Goal: Task Accomplishment & Management: Use online tool/utility

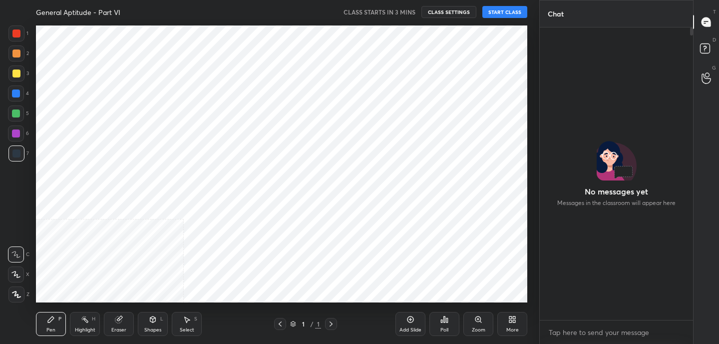
scroll to position [3, 3]
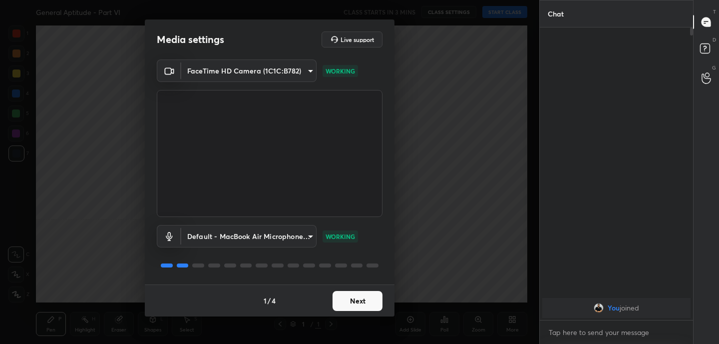
click at [370, 302] on button "Next" at bounding box center [358, 301] width 50 height 20
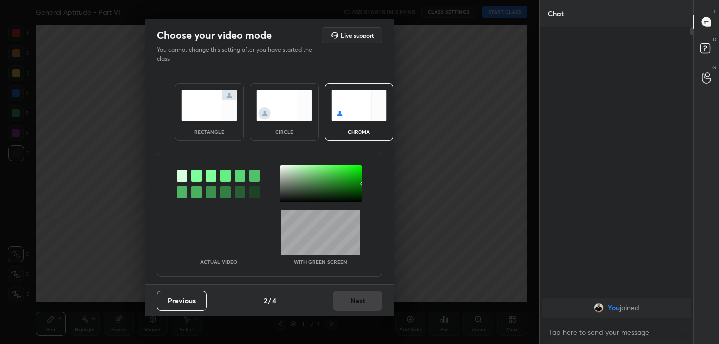
click at [220, 101] on img at bounding box center [209, 105] width 56 height 31
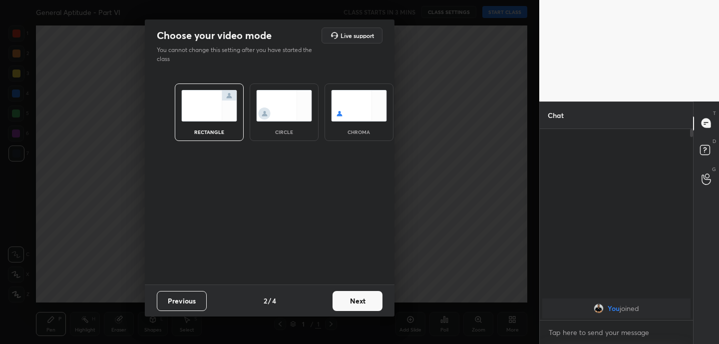
scroll to position [3, 3]
click at [362, 295] on button "Next" at bounding box center [358, 301] width 50 height 20
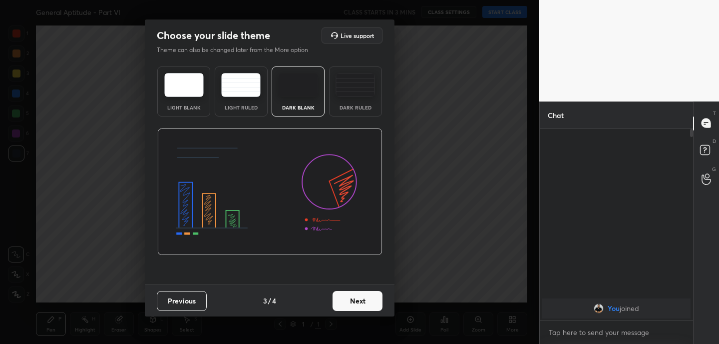
click at [362, 295] on button "Next" at bounding box center [358, 301] width 50 height 20
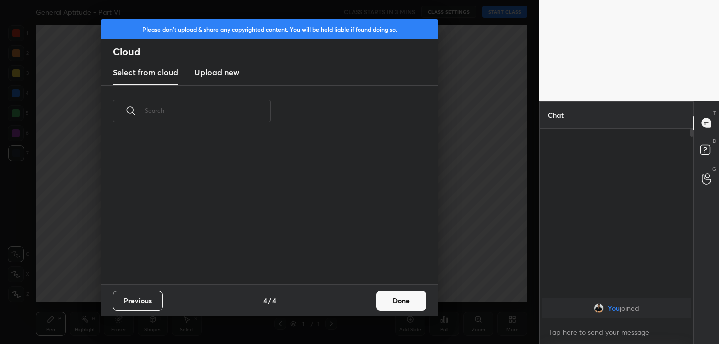
scroll to position [147, 321]
click at [214, 78] on new "Upload new" at bounding box center [216, 72] width 45 height 25
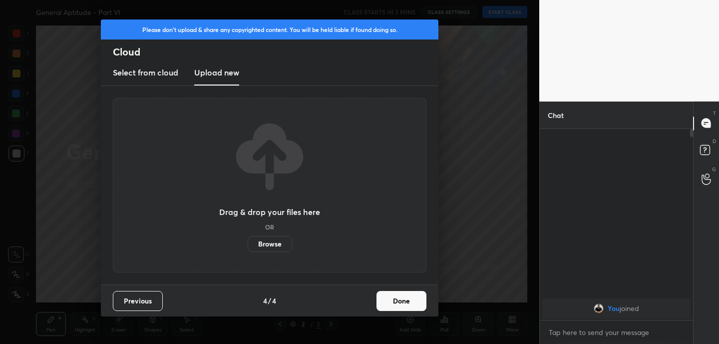
click at [276, 238] on label "Browse" at bounding box center [270, 244] width 44 height 16
click at [248, 238] on input "Browse" at bounding box center [248, 244] width 0 height 16
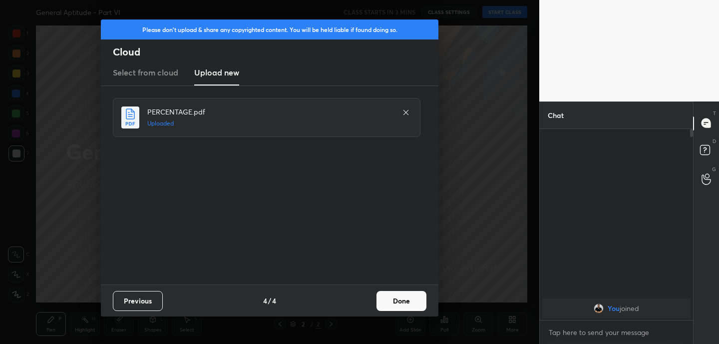
click at [421, 301] on button "Done" at bounding box center [402, 301] width 50 height 20
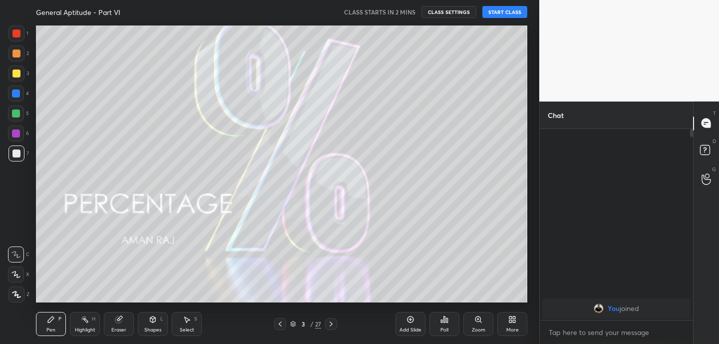
click at [291, 320] on div "3 / 27" at bounding box center [305, 323] width 31 height 9
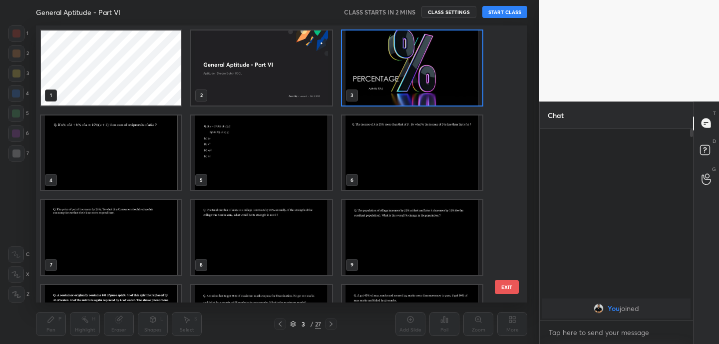
scroll to position [485, 0]
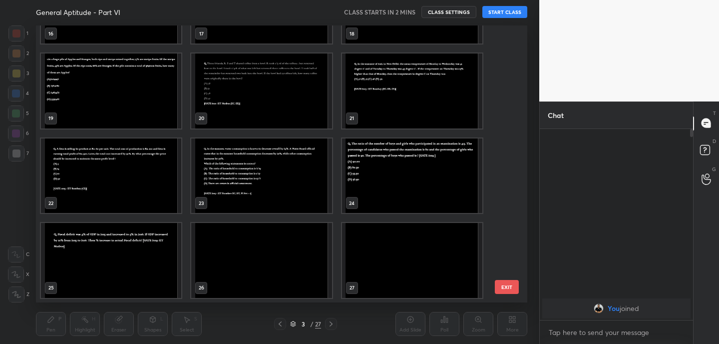
click at [254, 241] on img "grid" at bounding box center [261, 260] width 140 height 75
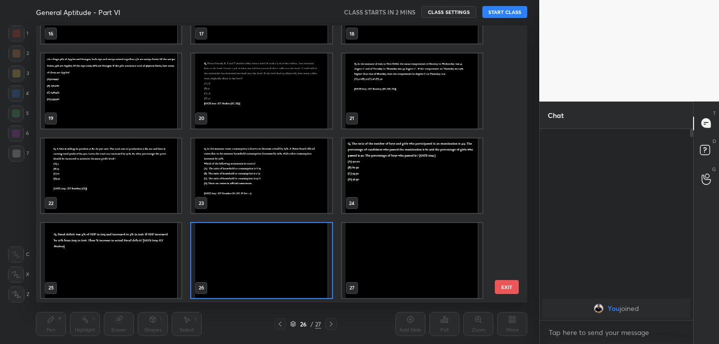
click at [254, 241] on img "grid" at bounding box center [261, 260] width 140 height 75
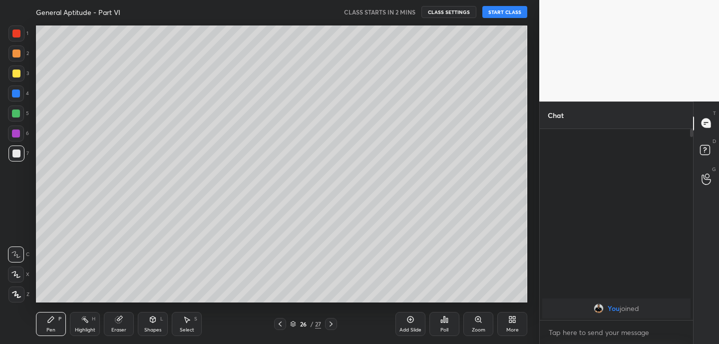
click at [514, 327] on div "More" at bounding box center [512, 329] width 12 height 5
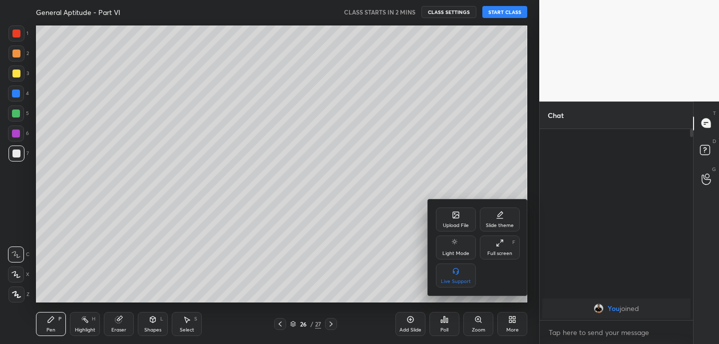
click at [458, 223] on div "Upload File" at bounding box center [456, 225] width 26 height 5
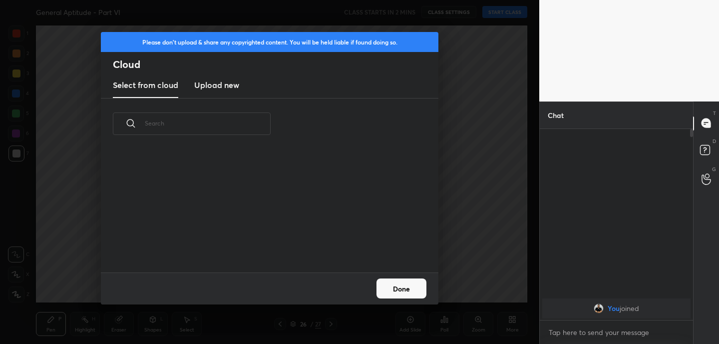
scroll to position [123, 321]
click at [227, 92] on new "Upload new" at bounding box center [216, 85] width 45 height 25
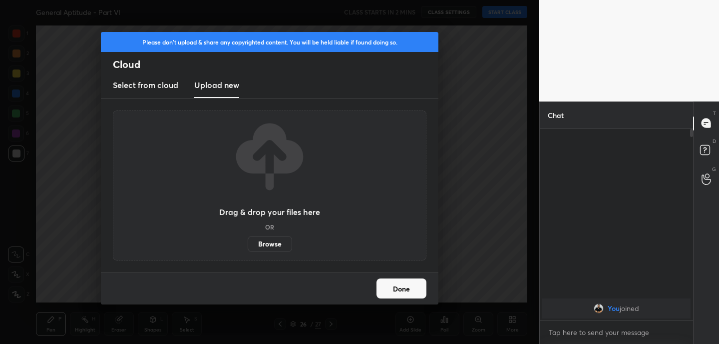
click at [270, 239] on label "Browse" at bounding box center [270, 244] width 44 height 16
click at [248, 239] on input "Browse" at bounding box center [248, 244] width 0 height 16
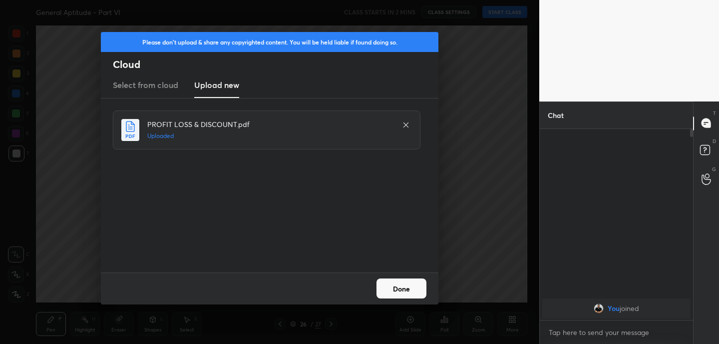
click at [412, 290] on button "Done" at bounding box center [402, 288] width 50 height 20
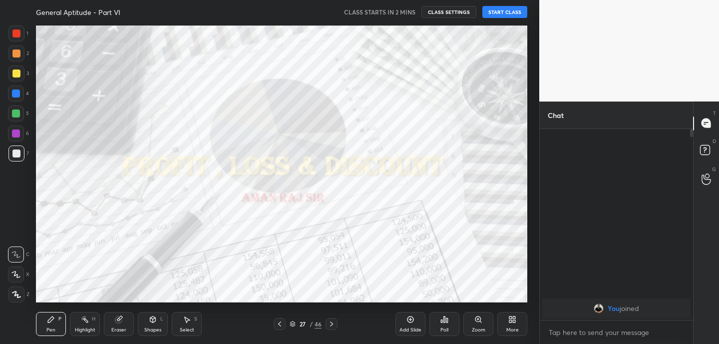
click at [496, 12] on button "START CLASS" at bounding box center [504, 12] width 45 height 12
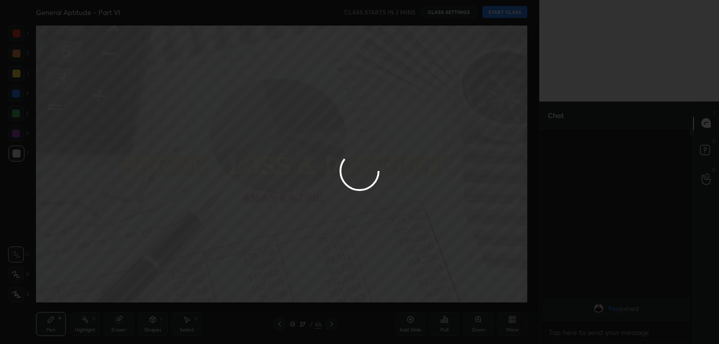
type textarea "x"
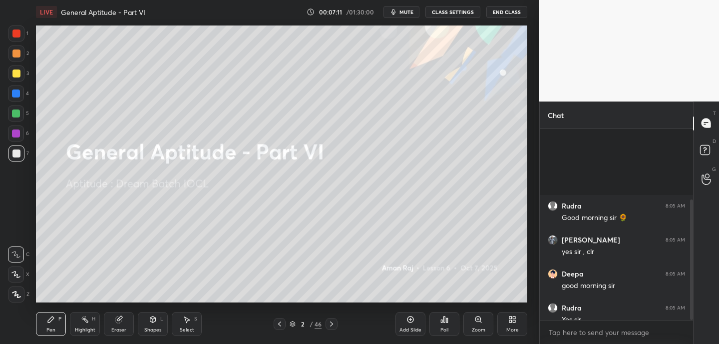
scroll to position [112, 0]
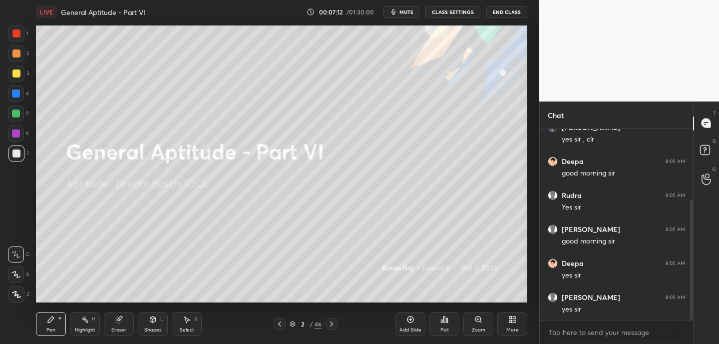
drag, startPoint x: 692, startPoint y: 151, endPoint x: 690, endPoint y: 175, distance: 23.6
click at [692, 171] on div at bounding box center [690, 224] width 6 height 191
click at [124, 323] on div "Eraser" at bounding box center [119, 324] width 30 height 24
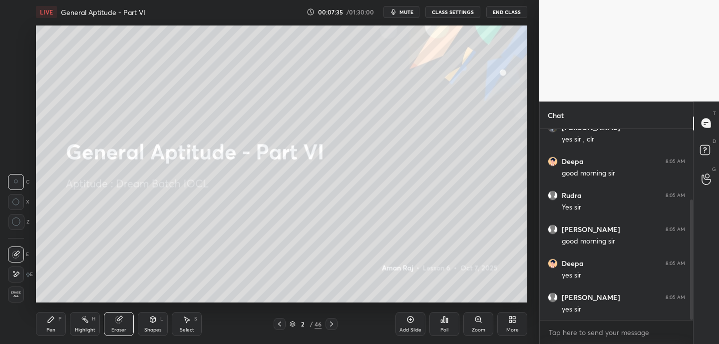
click at [18, 272] on icon at bounding box center [16, 274] width 8 height 8
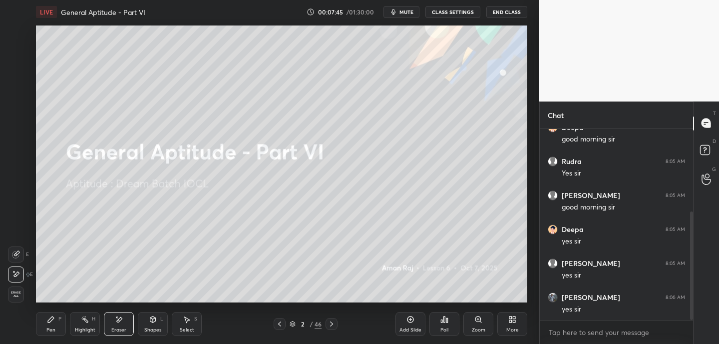
scroll to position [180, 0]
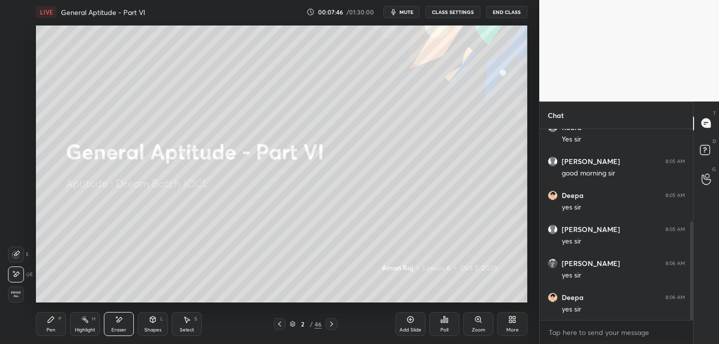
click at [52, 320] on icon at bounding box center [51, 319] width 8 height 8
click at [161, 326] on div "Shapes L" at bounding box center [153, 324] width 30 height 24
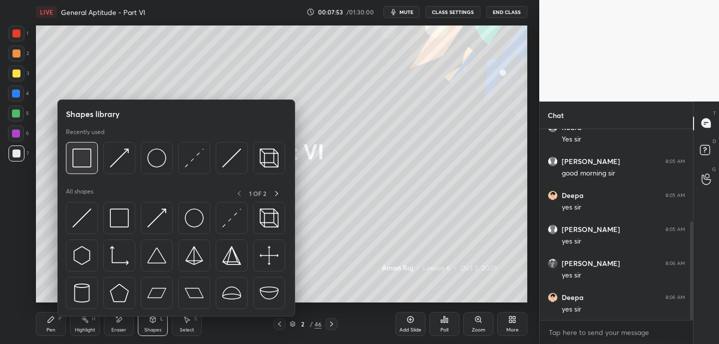
click at [88, 155] on img at bounding box center [81, 157] width 19 height 19
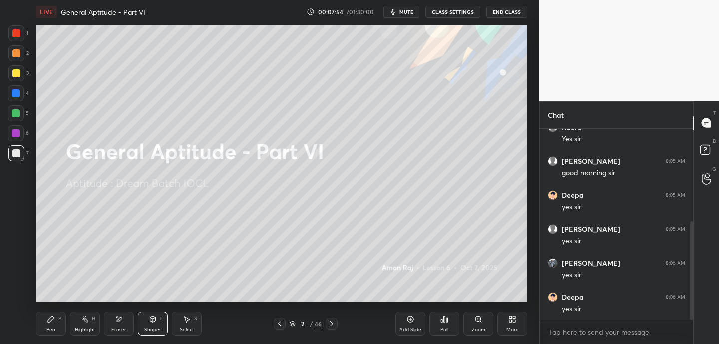
click at [15, 72] on div at bounding box center [16, 73] width 8 height 8
click at [61, 328] on div "Pen P" at bounding box center [51, 324] width 30 height 24
click at [334, 323] on icon at bounding box center [332, 324] width 8 height 8
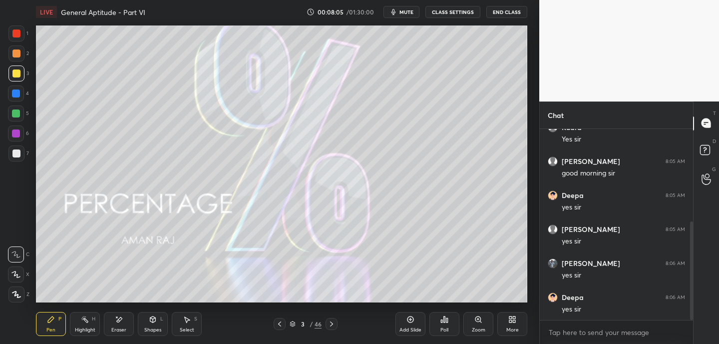
click at [332, 325] on icon at bounding box center [332, 324] width 8 height 8
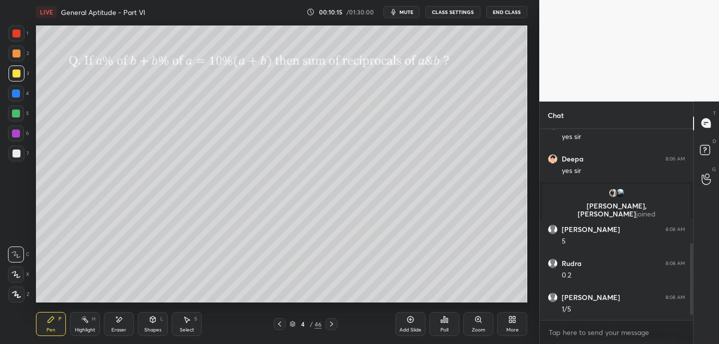
scroll to position [319, 0]
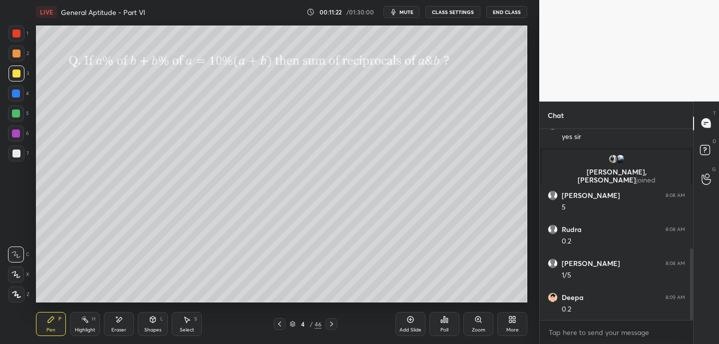
click at [332, 324] on icon at bounding box center [331, 323] width 3 height 5
click at [444, 327] on div "Poll" at bounding box center [444, 329] width 8 height 5
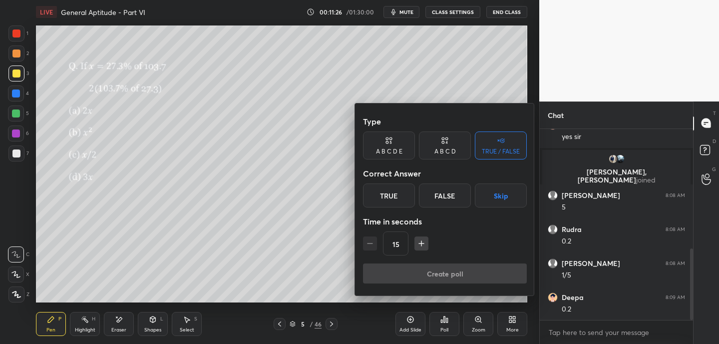
drag, startPoint x: 444, startPoint y: 147, endPoint x: 440, endPoint y: 151, distance: 6.4
click at [444, 148] on div "A B C D" at bounding box center [444, 151] width 21 height 6
drag, startPoint x: 380, startPoint y: 199, endPoint x: 382, endPoint y: 206, distance: 6.7
click at [380, 199] on div "A" at bounding box center [377, 195] width 29 height 24
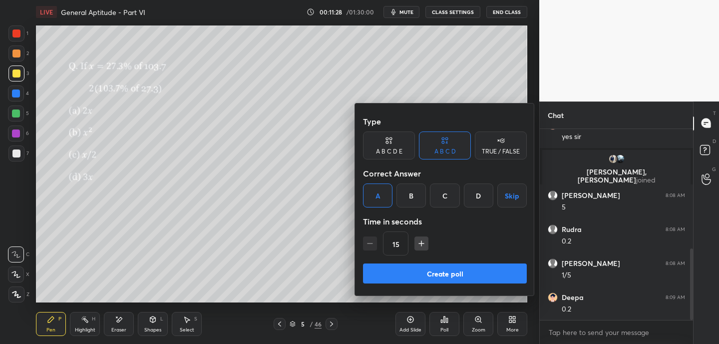
drag, startPoint x: 398, startPoint y: 274, endPoint x: 395, endPoint y: 261, distance: 13.3
click at [398, 274] on button "Create poll" at bounding box center [445, 273] width 164 height 20
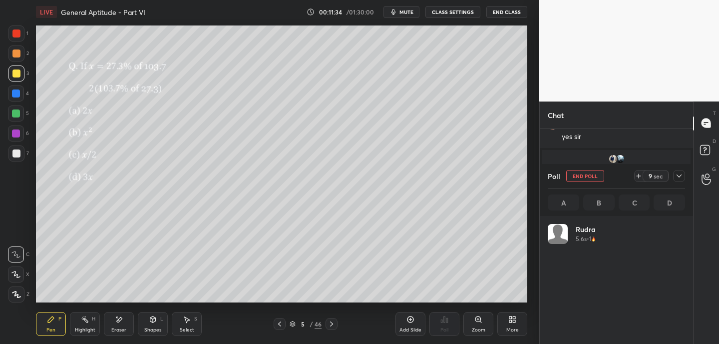
scroll to position [117, 134]
drag, startPoint x: 681, startPoint y: 175, endPoint x: 665, endPoint y: 175, distance: 15.5
click at [680, 176] on icon at bounding box center [679, 176] width 8 height 8
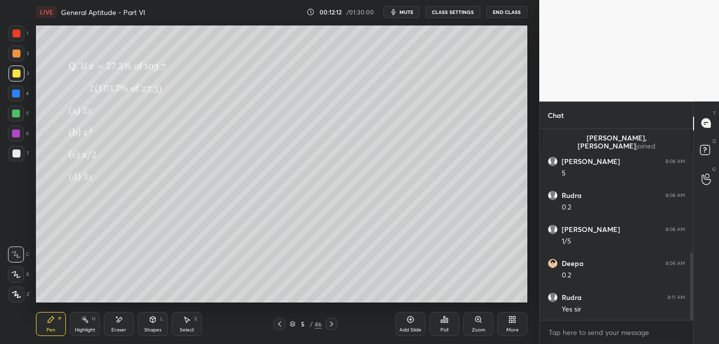
scroll to position [386, 0]
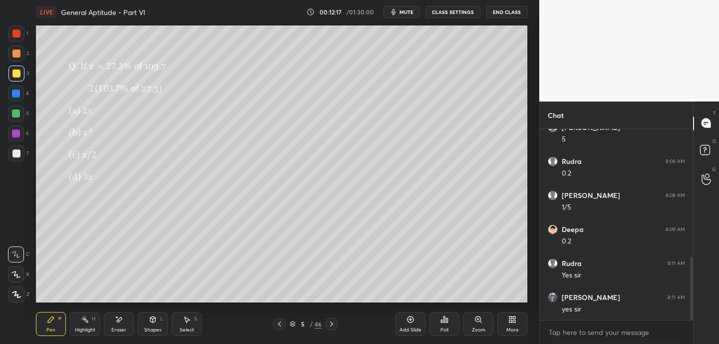
drag, startPoint x: 331, startPoint y: 324, endPoint x: 323, endPoint y: 304, distance: 21.3
click at [331, 323] on icon at bounding box center [332, 324] width 8 height 8
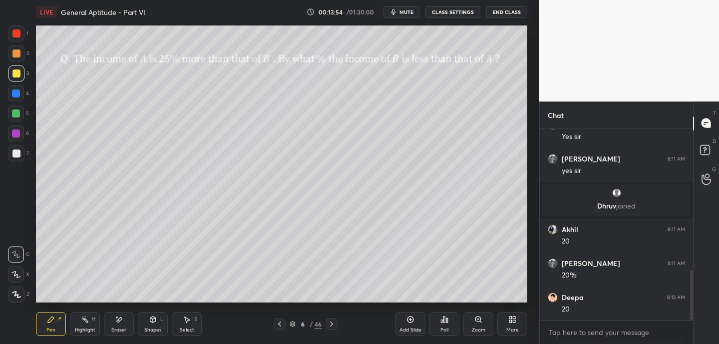
click at [122, 328] on div "Eraser" at bounding box center [118, 329] width 15 height 5
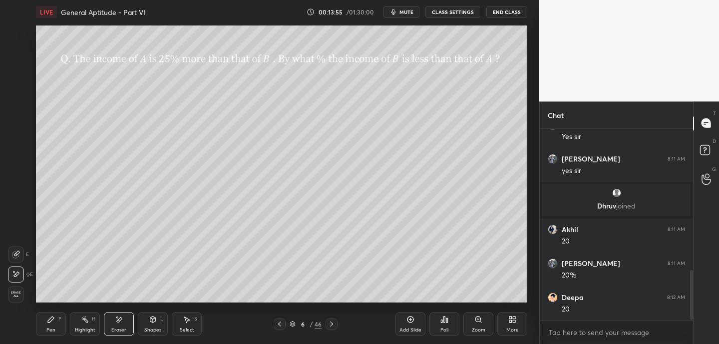
click at [55, 323] on div "Pen P" at bounding box center [51, 324] width 30 height 24
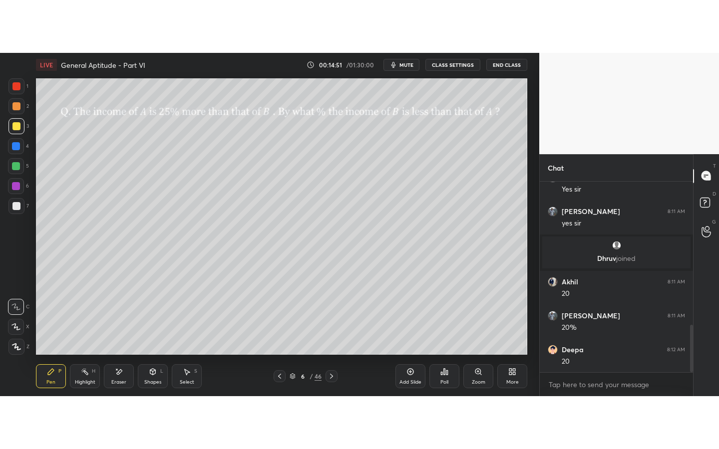
scroll to position [577, 0]
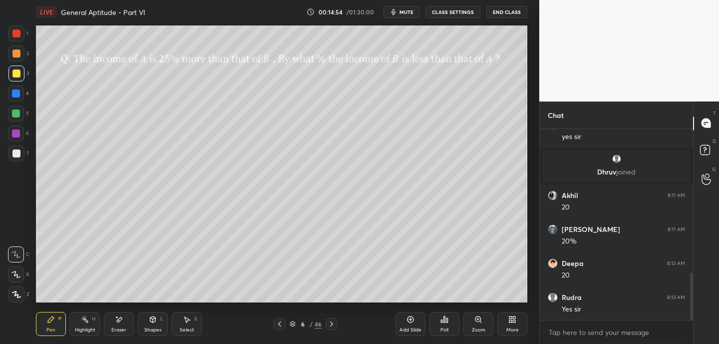
click at [333, 322] on icon at bounding box center [332, 324] width 8 height 8
click at [514, 324] on div "More" at bounding box center [512, 324] width 30 height 24
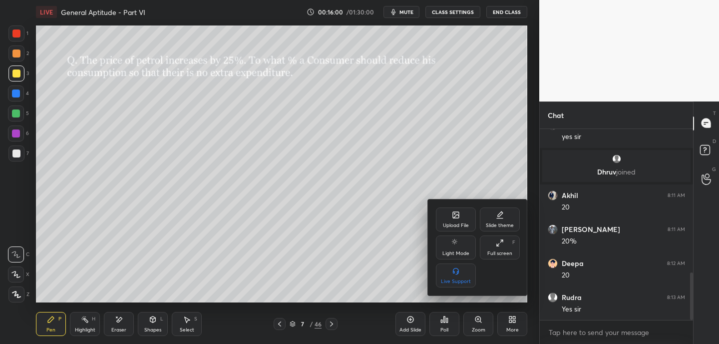
click at [501, 240] on icon at bounding box center [500, 243] width 8 height 8
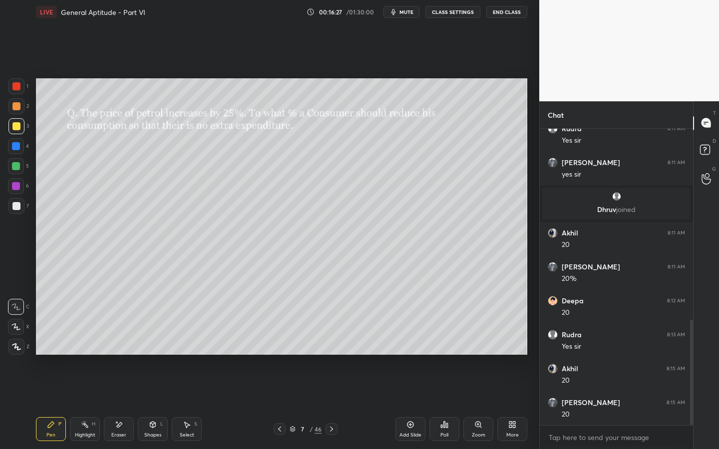
scroll to position [573, 0]
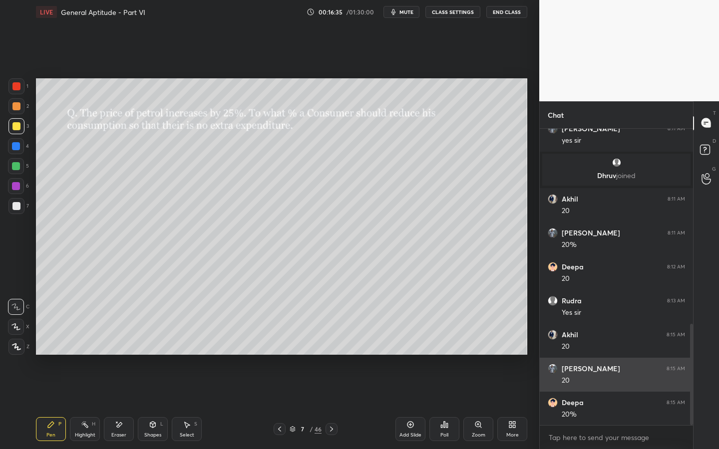
click at [556, 343] on img "grid" at bounding box center [553, 369] width 10 height 10
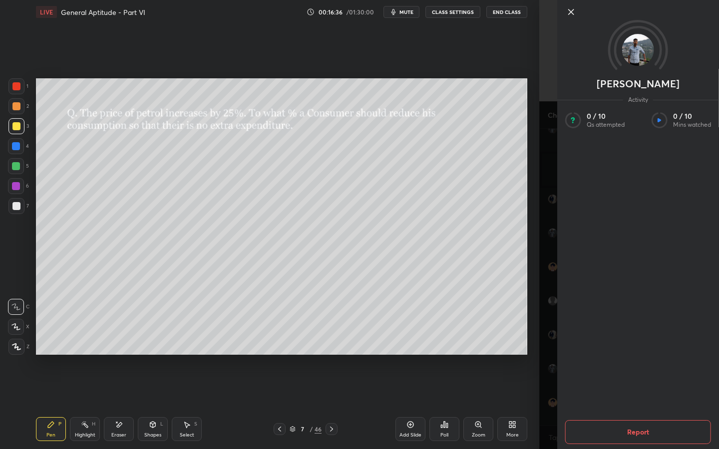
drag, startPoint x: 575, startPoint y: 13, endPoint x: 570, endPoint y: 11, distance: 5.4
click at [573, 13] on icon at bounding box center [571, 12] width 12 height 12
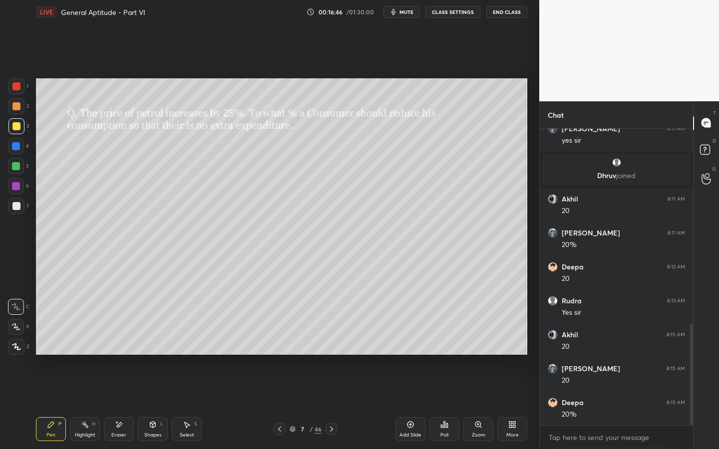
scroll to position [607, 0]
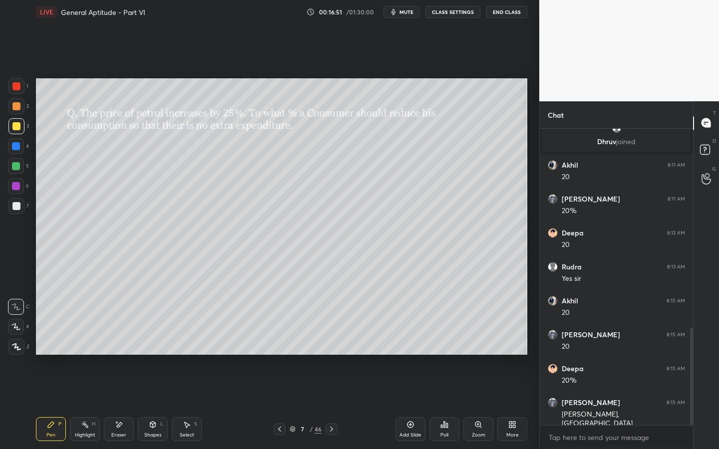
click at [408, 343] on icon at bounding box center [410, 425] width 8 height 8
click at [17, 212] on div at bounding box center [16, 206] width 16 height 16
click at [282, 343] on icon at bounding box center [280, 429] width 8 height 8
click at [336, 343] on div at bounding box center [332, 429] width 12 height 12
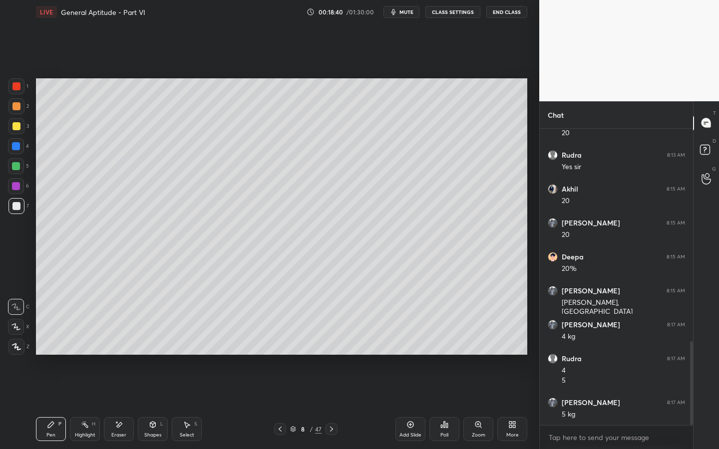
scroll to position [753, 0]
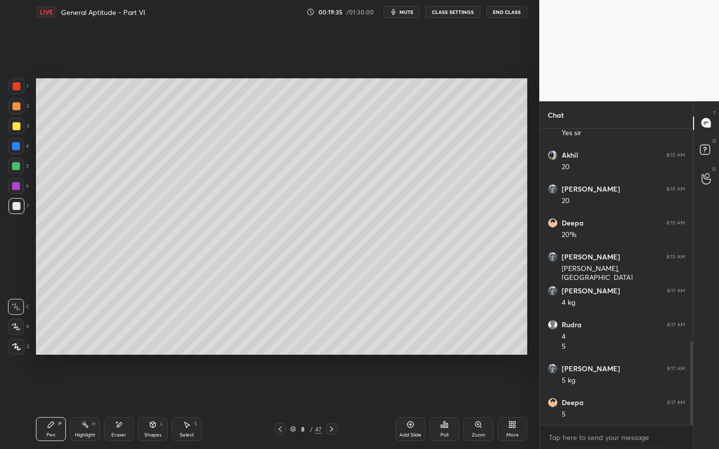
click at [281, 343] on icon at bounding box center [280, 429] width 8 height 8
click at [285, 343] on div at bounding box center [280, 429] width 12 height 12
click at [331, 343] on icon at bounding box center [332, 429] width 8 height 8
click at [330, 343] on icon at bounding box center [332, 429] width 8 height 8
click at [415, 343] on div "Add Slide" at bounding box center [410, 429] width 30 height 24
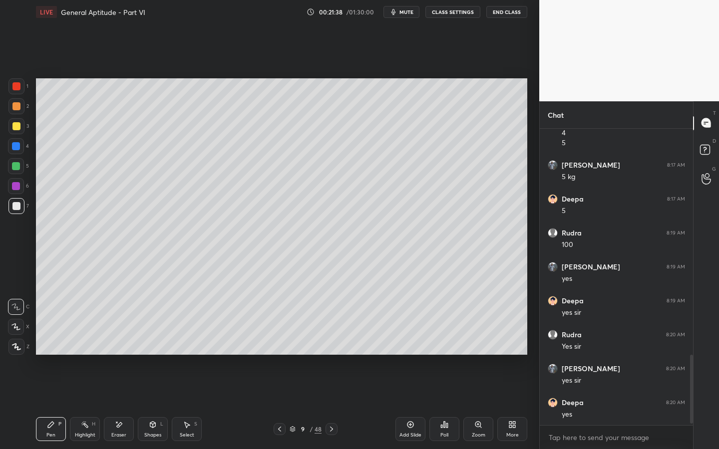
scroll to position [993, 0]
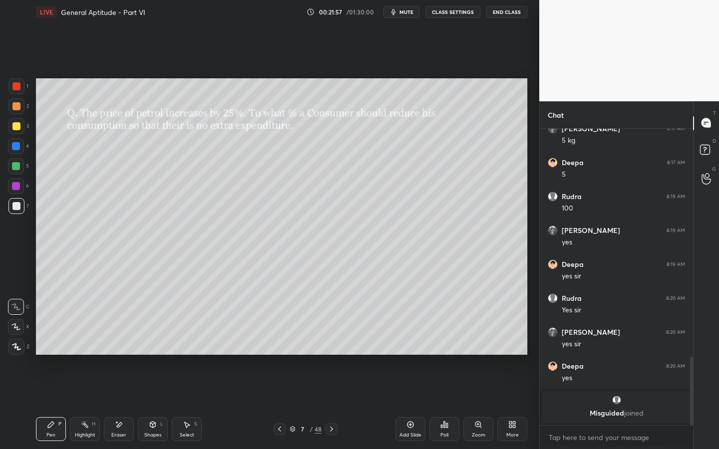
drag, startPoint x: 120, startPoint y: 429, endPoint x: 152, endPoint y: 371, distance: 67.3
click at [120, 343] on div "Eraser" at bounding box center [119, 429] width 30 height 24
click at [49, 343] on div "Pen P" at bounding box center [51, 429] width 30 height 24
click at [445, 343] on icon at bounding box center [444, 425] width 8 height 8
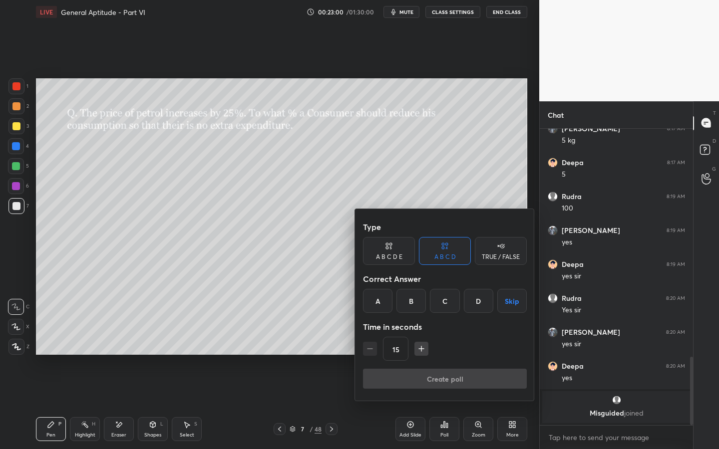
drag, startPoint x: 495, startPoint y: 258, endPoint x: 486, endPoint y: 262, distance: 10.3
click at [495, 258] on div "TRUE / FALSE" at bounding box center [501, 257] width 38 height 6
click at [378, 311] on div "True" at bounding box center [389, 301] width 52 height 24
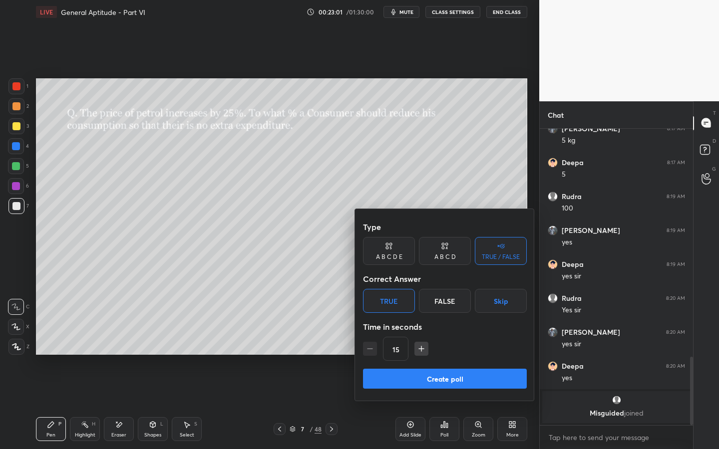
click at [412, 343] on button "Create poll" at bounding box center [445, 379] width 164 height 20
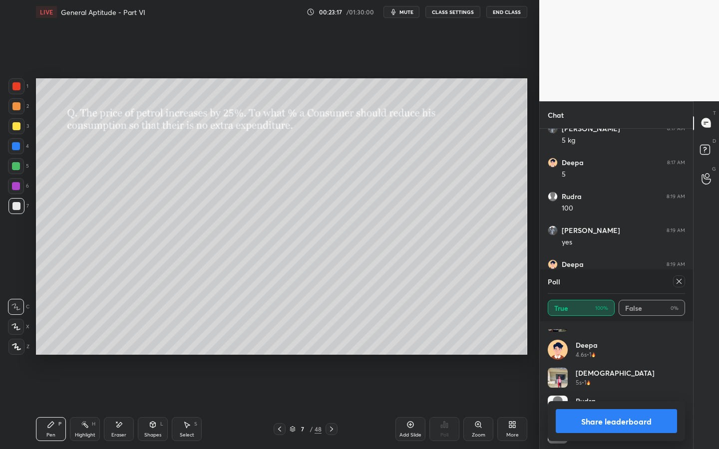
scroll to position [132, 0]
click at [682, 285] on icon at bounding box center [679, 282] width 8 height 8
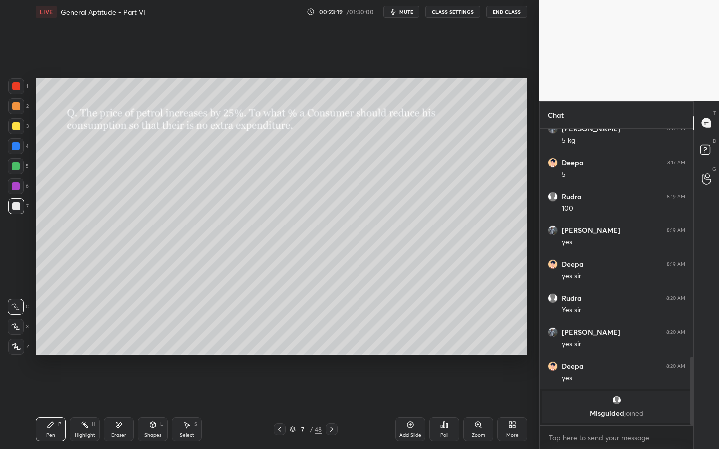
scroll to position [210, 150]
click at [327, 343] on div at bounding box center [332, 429] width 12 height 12
click at [331, 343] on icon at bounding box center [332, 429] width 8 height 8
click at [332, 343] on icon at bounding box center [332, 429] width 8 height 8
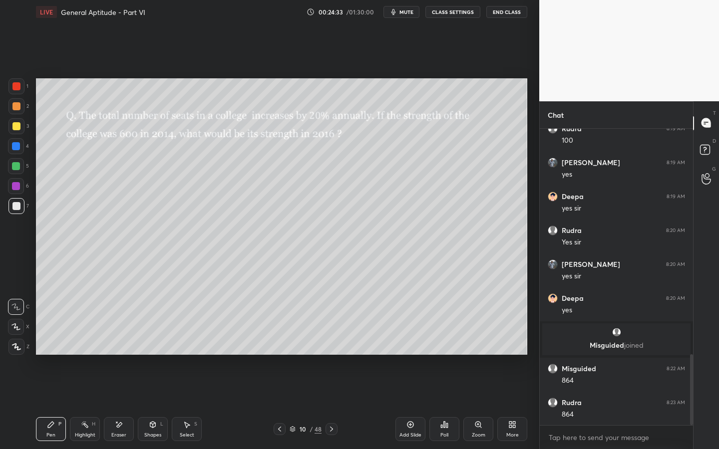
scroll to position [948, 0]
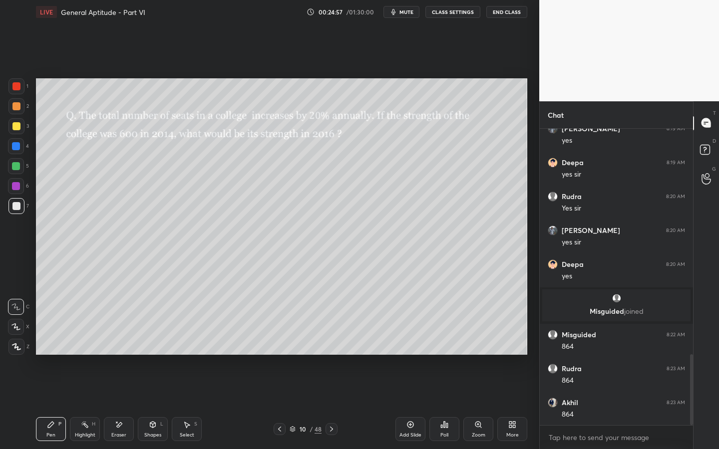
click at [92, 343] on div "Highlight H" at bounding box center [85, 429] width 30 height 24
click at [53, 343] on icon at bounding box center [51, 425] width 8 height 8
click at [331, 343] on icon at bounding box center [332, 429] width 8 height 8
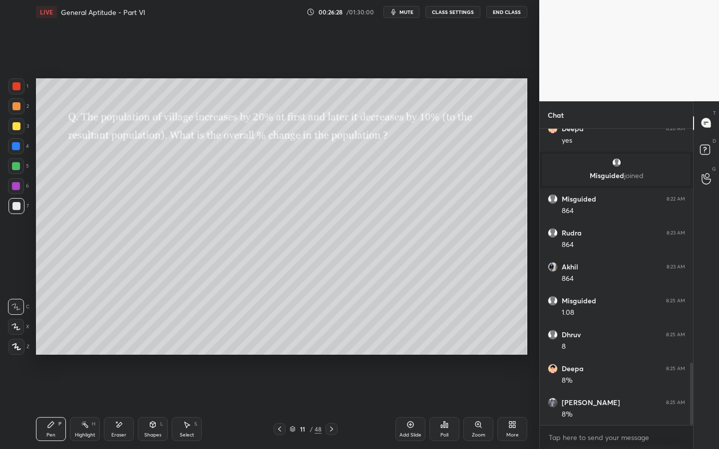
scroll to position [1118, 0]
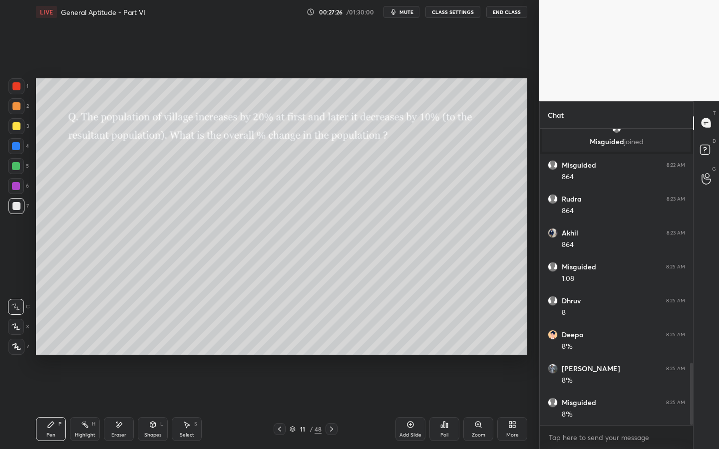
drag, startPoint x: 16, startPoint y: 126, endPoint x: 20, endPoint y: 114, distance: 12.0
click at [18, 125] on div at bounding box center [16, 126] width 8 height 8
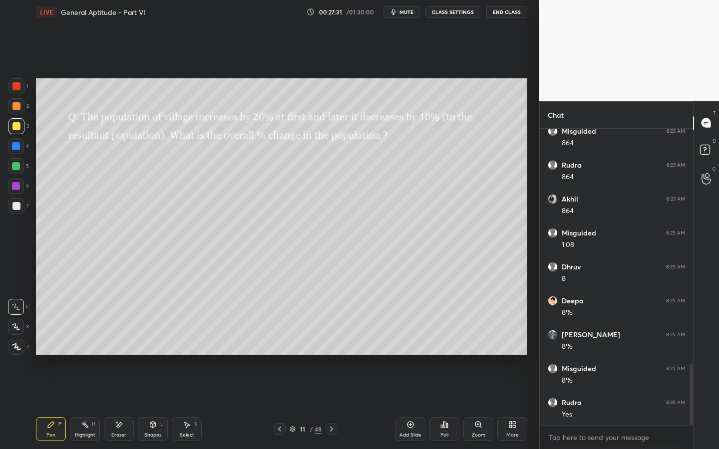
click at [418, 343] on div "Add Slide" at bounding box center [410, 429] width 30 height 24
click at [278, 343] on icon at bounding box center [280, 429] width 8 height 8
click at [331, 343] on icon at bounding box center [332, 429] width 8 height 8
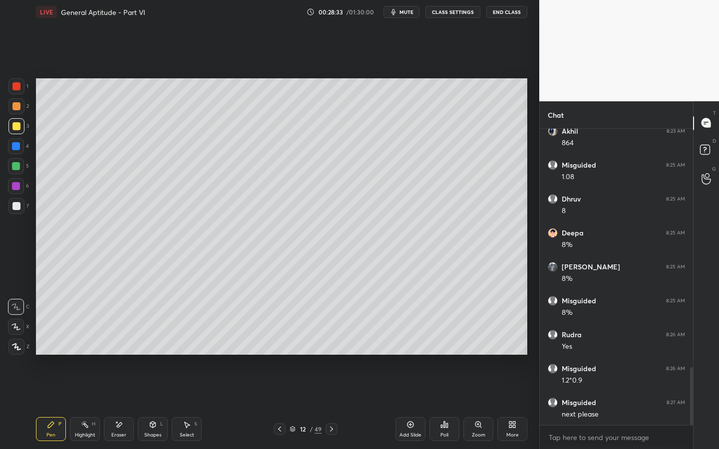
click at [333, 343] on icon at bounding box center [332, 429] width 8 height 8
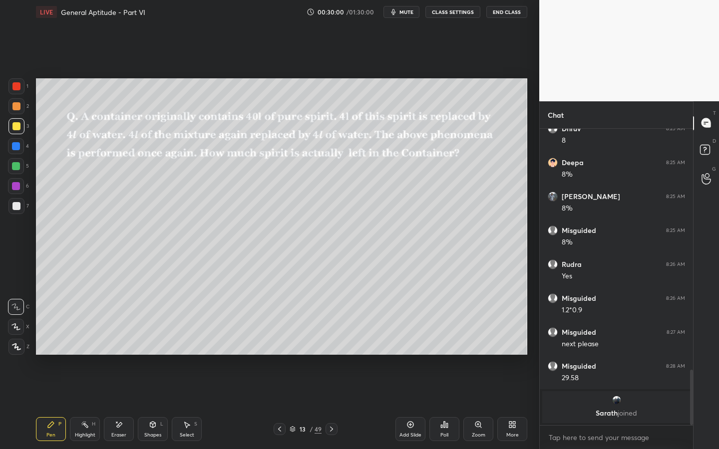
click at [155, 343] on div "Shapes L" at bounding box center [153, 429] width 30 height 24
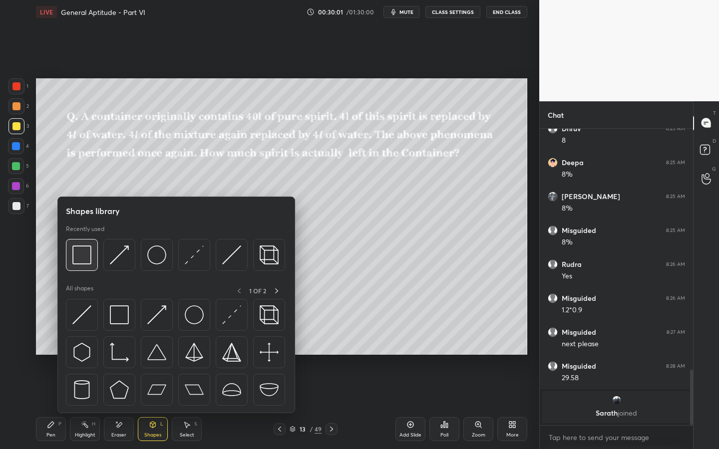
click at [83, 261] on img at bounding box center [81, 255] width 19 height 19
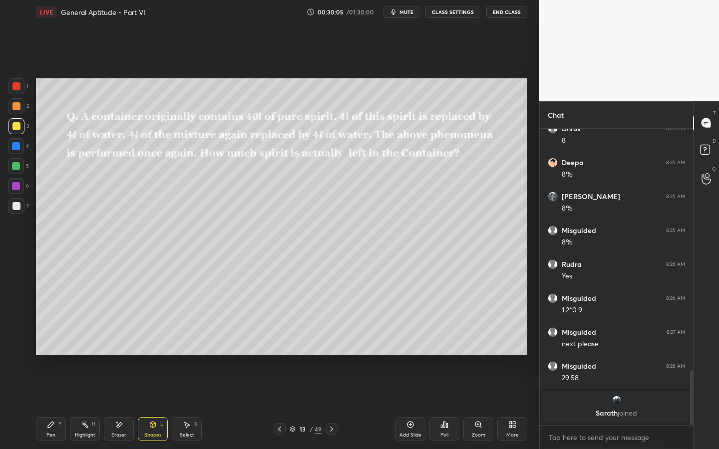
click at [48, 343] on div "Pen" at bounding box center [50, 435] width 9 height 5
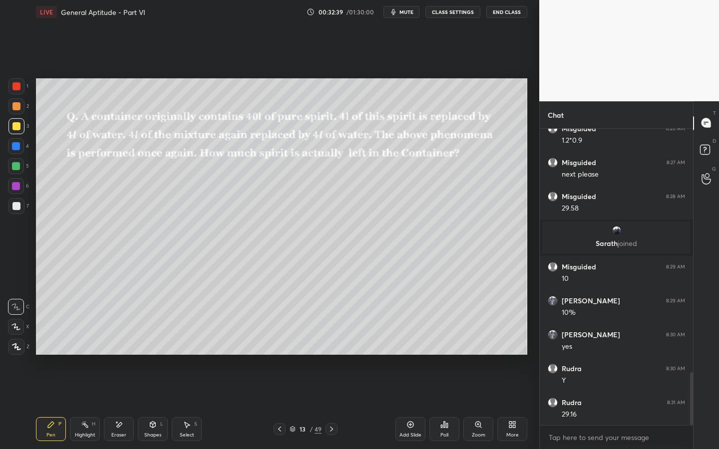
scroll to position [1374, 0]
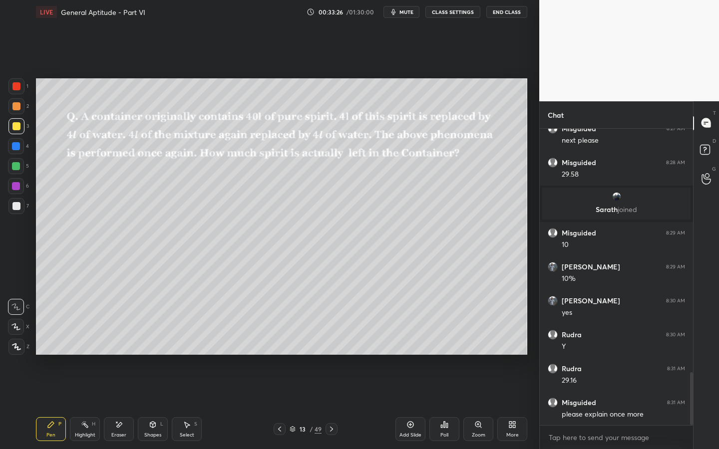
click at [415, 343] on div "Add Slide" at bounding box center [410, 435] width 22 height 5
click at [156, 343] on div "Shapes" at bounding box center [152, 435] width 17 height 5
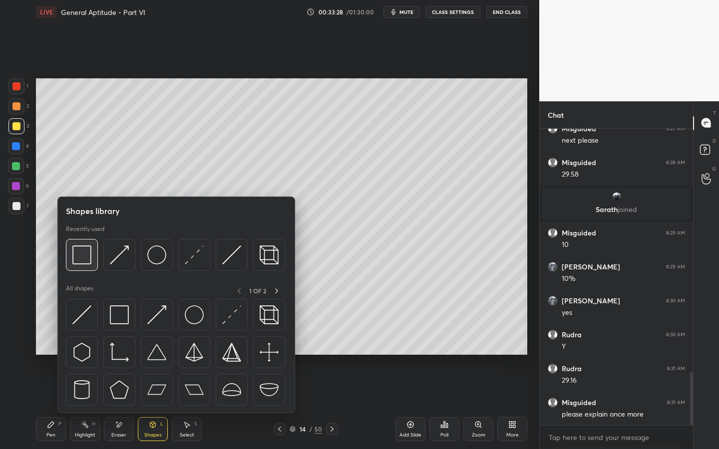
click at [83, 258] on img at bounding box center [81, 255] width 19 height 19
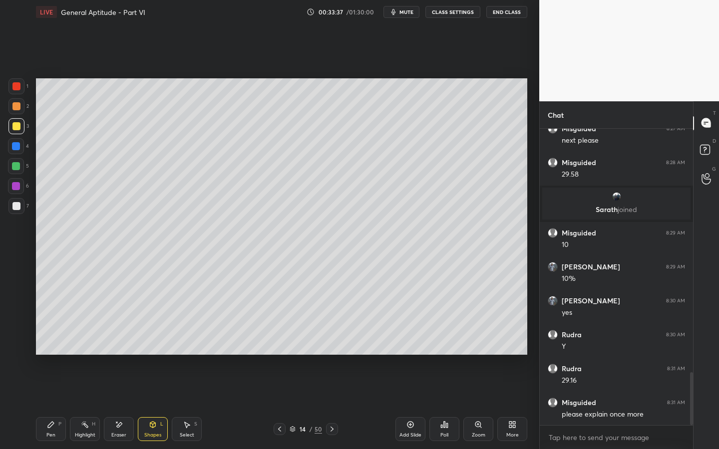
drag, startPoint x: 55, startPoint y: 427, endPoint x: 50, endPoint y: 420, distance: 7.9
click at [55, 343] on div "Pen P" at bounding box center [51, 429] width 30 height 24
drag, startPoint x: 16, startPoint y: 147, endPoint x: 30, endPoint y: 136, distance: 18.1
click at [16, 147] on div at bounding box center [16, 146] width 8 height 8
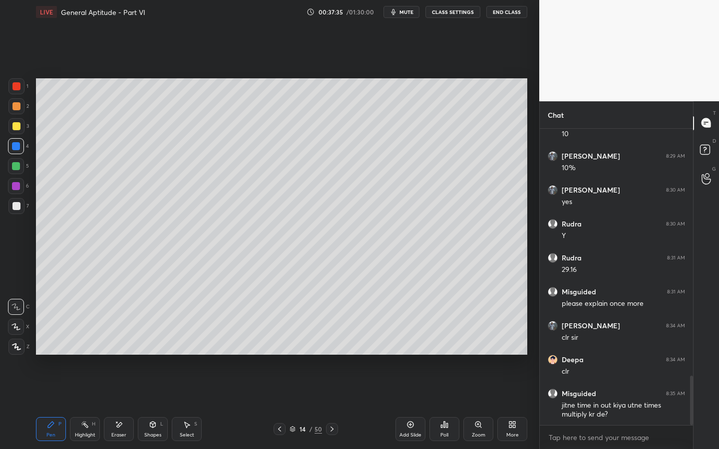
scroll to position [1519, 0]
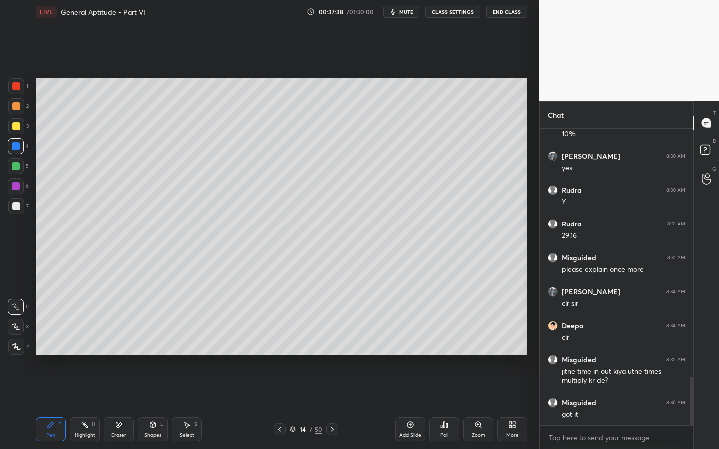
click at [331, 343] on icon at bounding box center [332, 429] width 8 height 8
drag, startPoint x: 17, startPoint y: 125, endPoint x: 33, endPoint y: 123, distance: 16.5
click at [17, 125] on div at bounding box center [16, 126] width 8 height 8
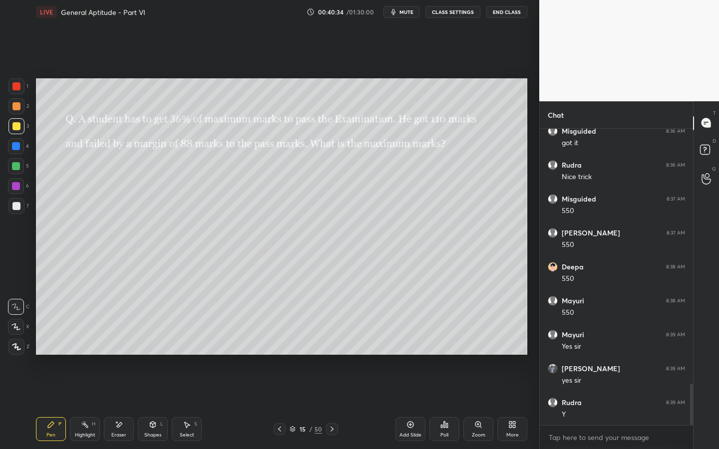
scroll to position [1824, 0]
click at [333, 343] on icon at bounding box center [332, 429] width 8 height 8
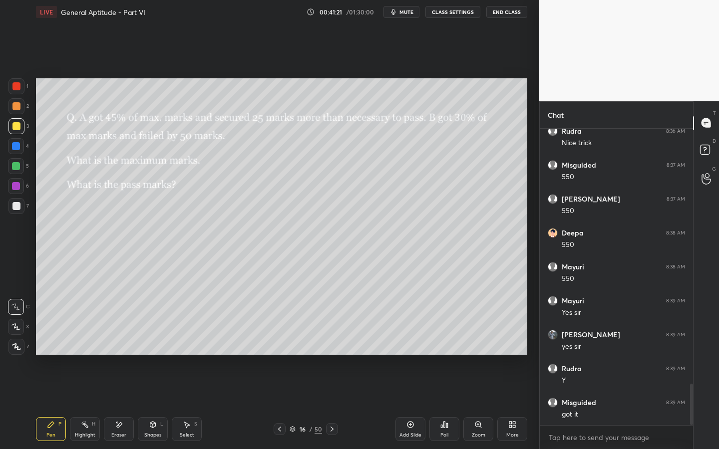
drag, startPoint x: 404, startPoint y: 15, endPoint x: 400, endPoint y: 9, distance: 7.2
click at [404, 15] on button "mute" at bounding box center [402, 12] width 36 height 12
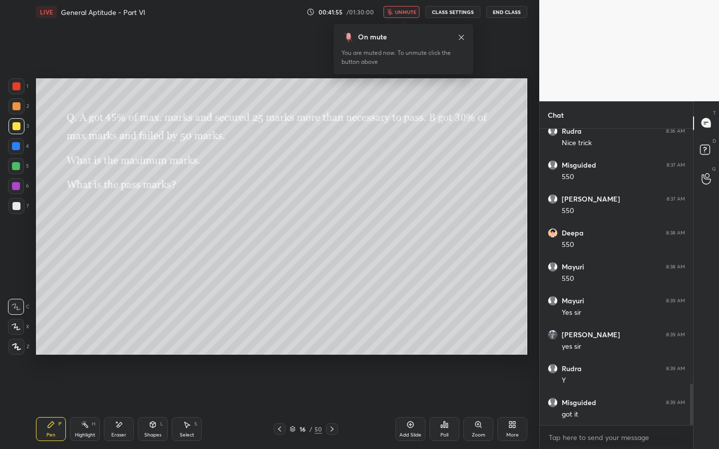
click at [401, 13] on span "unmute" at bounding box center [405, 11] width 21 height 7
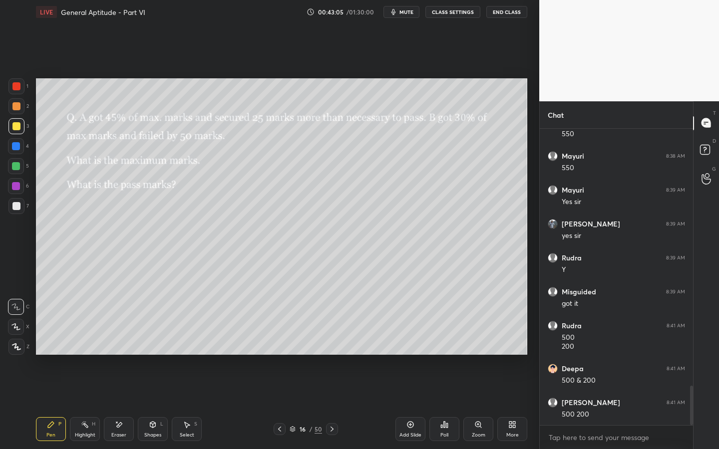
scroll to position [1969, 0]
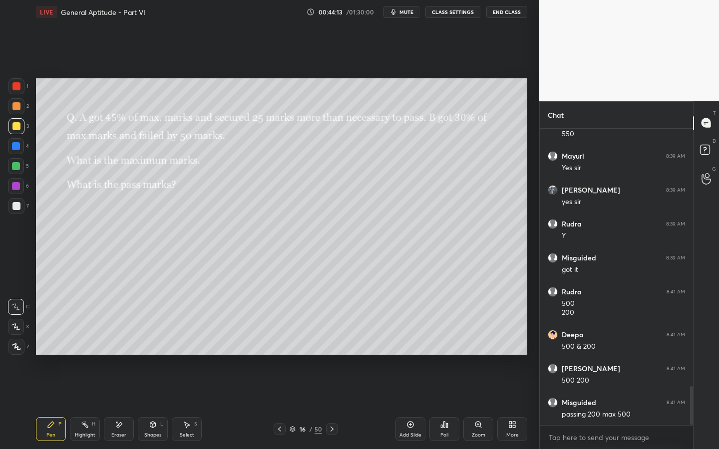
drag, startPoint x: 118, startPoint y: 430, endPoint x: 99, endPoint y: 365, distance: 68.3
click at [118, 343] on div "Eraser" at bounding box center [119, 429] width 30 height 24
drag, startPoint x: 52, startPoint y: 423, endPoint x: 52, endPoint y: 414, distance: 8.5
click at [53, 343] on icon at bounding box center [51, 425] width 6 height 6
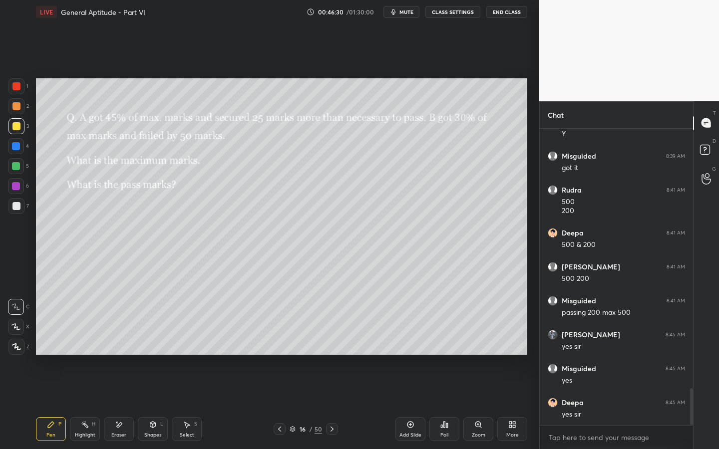
scroll to position [2105, 0]
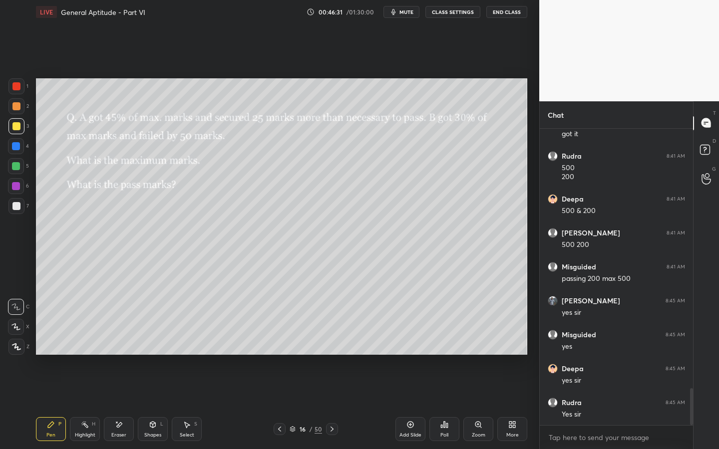
click at [333, 343] on icon at bounding box center [332, 429] width 8 height 8
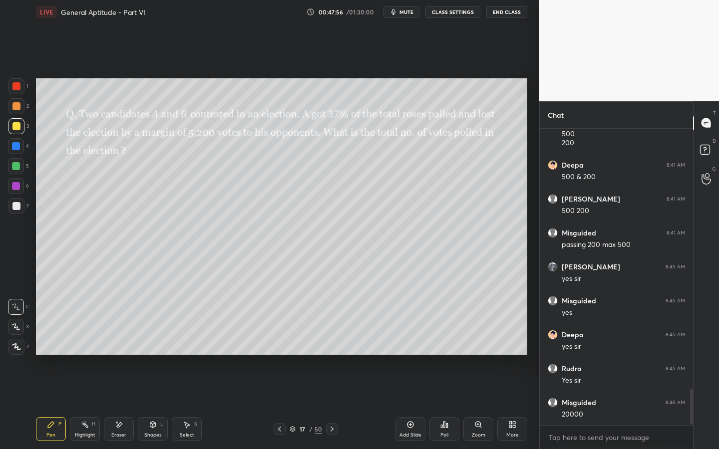
scroll to position [2173, 0]
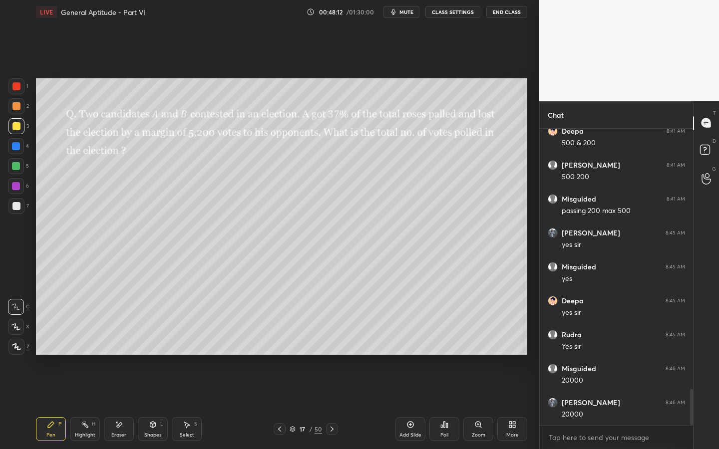
click at [405, 14] on button "mute" at bounding box center [402, 12] width 36 height 12
click at [409, 13] on span "unmute" at bounding box center [405, 11] width 21 height 7
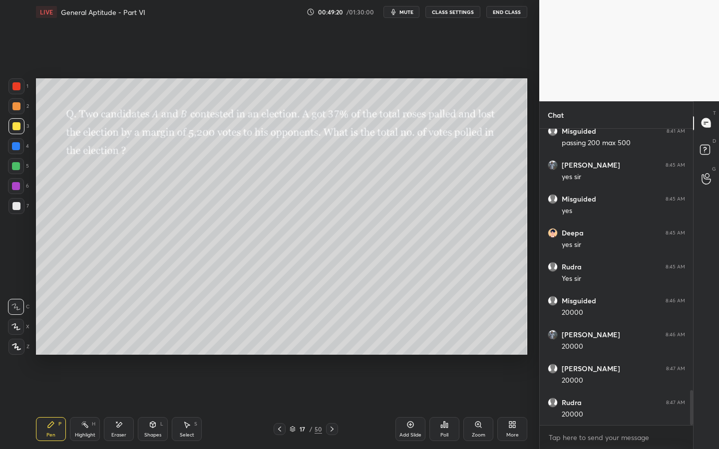
drag, startPoint x: 20, startPoint y: 166, endPoint x: 34, endPoint y: 153, distance: 18.7
click at [20, 166] on div at bounding box center [16, 166] width 16 height 16
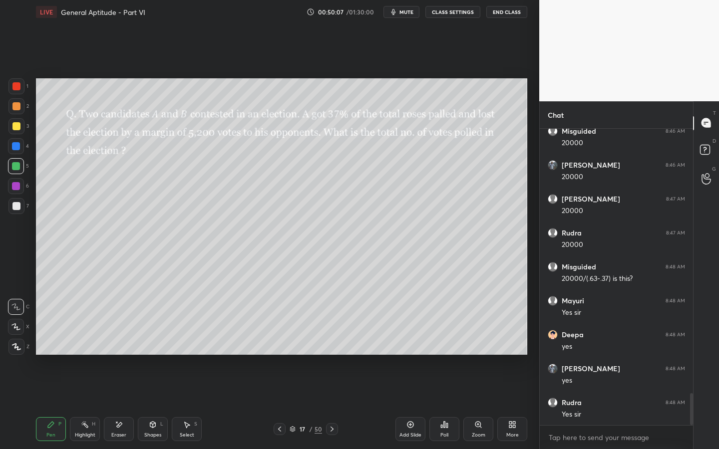
scroll to position [2444, 0]
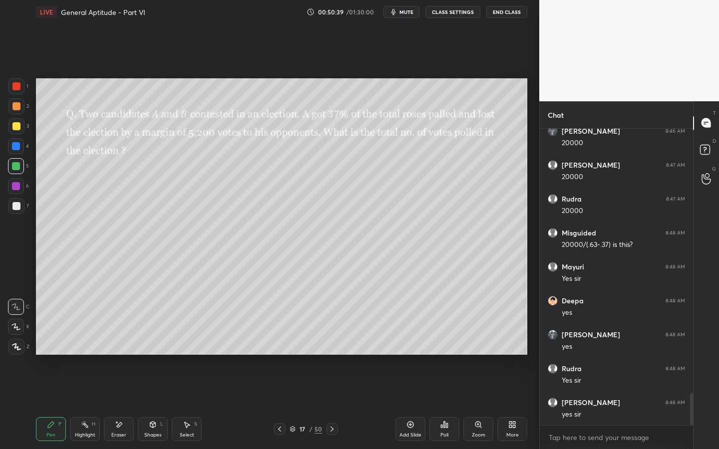
click at [332, 343] on icon at bounding box center [332, 429] width 8 height 8
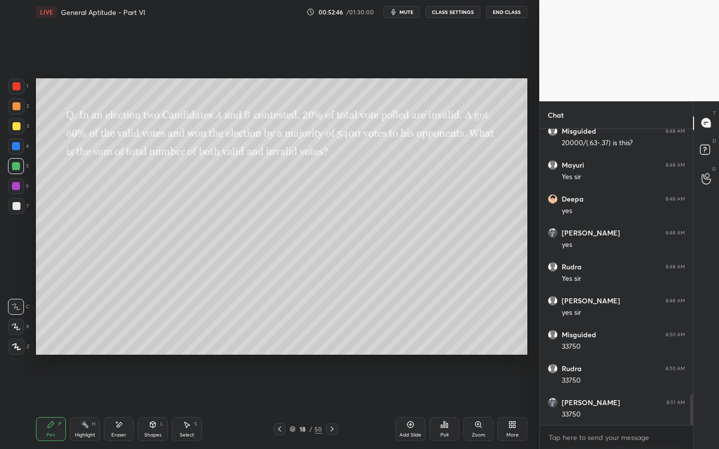
scroll to position [2580, 0]
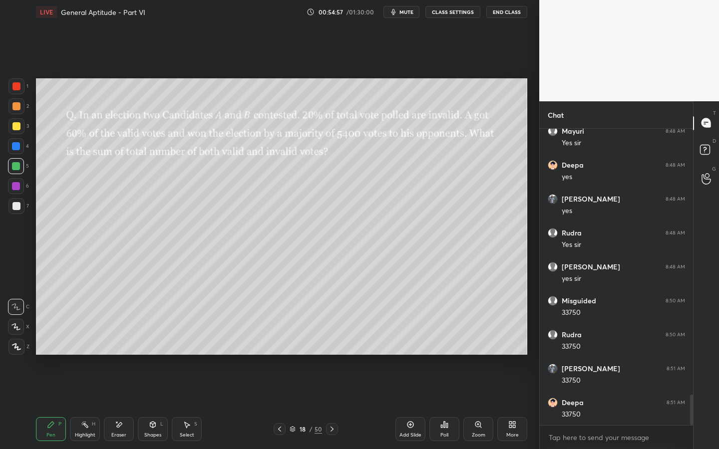
click at [21, 126] on div at bounding box center [16, 126] width 16 height 16
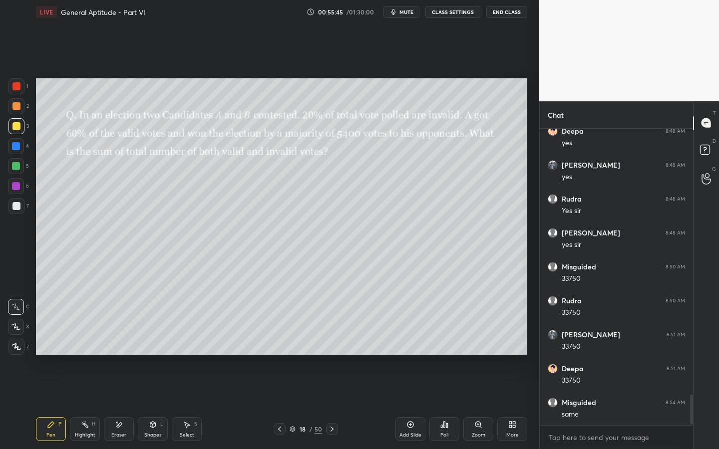
scroll to position [2648, 0]
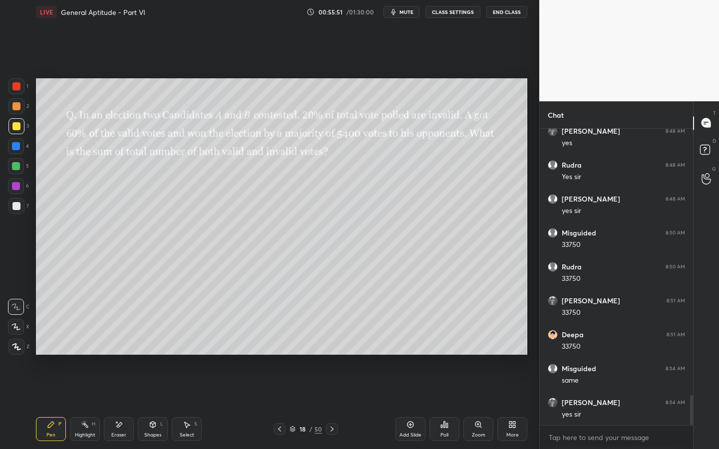
click at [333, 343] on icon at bounding box center [332, 429] width 8 height 8
drag, startPoint x: 403, startPoint y: 13, endPoint x: 404, endPoint y: 7, distance: 6.2
click at [403, 13] on span "mute" at bounding box center [406, 11] width 14 height 7
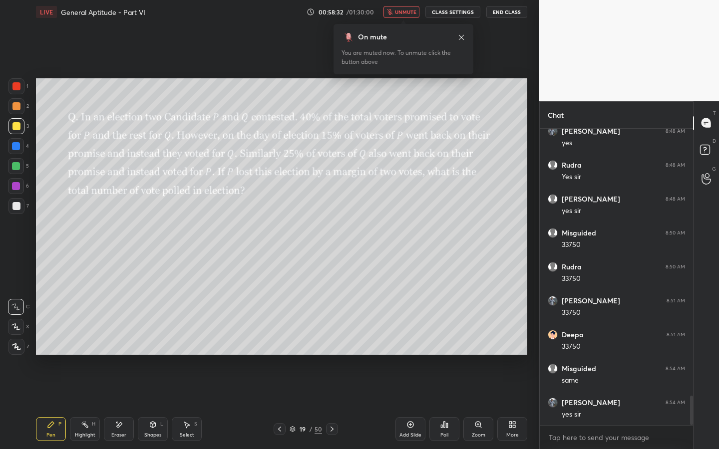
scroll to position [2682, 0]
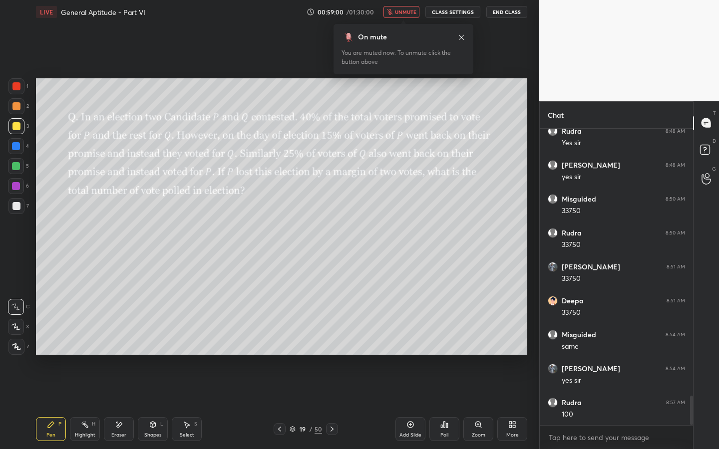
click at [402, 10] on span "unmute" at bounding box center [405, 11] width 21 height 7
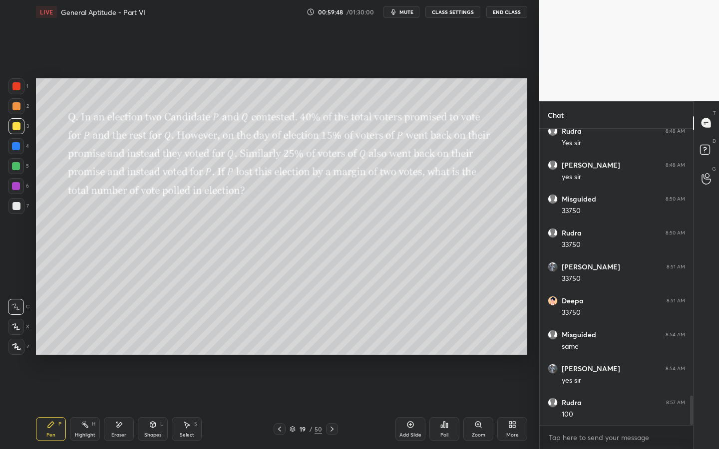
scroll to position [2716, 0]
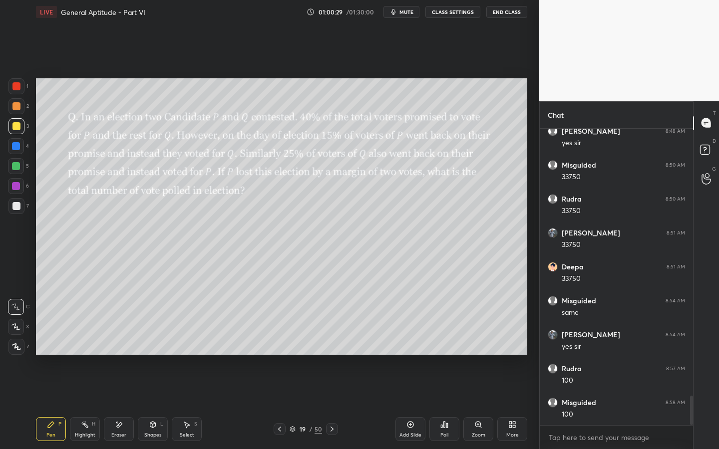
click at [19, 165] on div at bounding box center [16, 166] width 8 height 8
drag, startPoint x: 17, startPoint y: 205, endPoint x: 30, endPoint y: 208, distance: 13.0
click at [17, 205] on div at bounding box center [16, 206] width 8 height 8
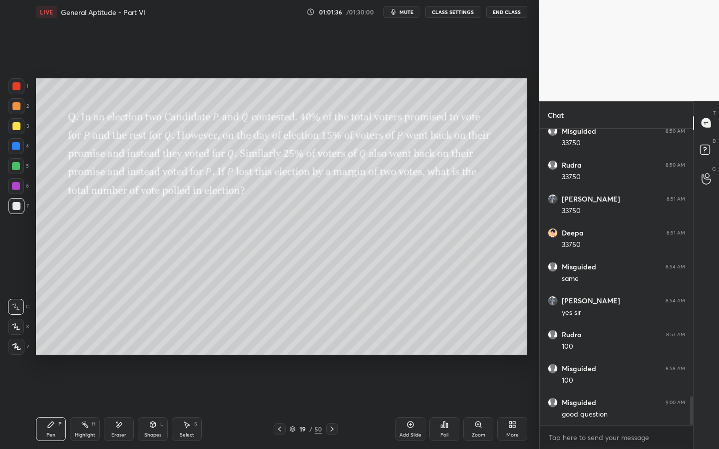
scroll to position [2784, 0]
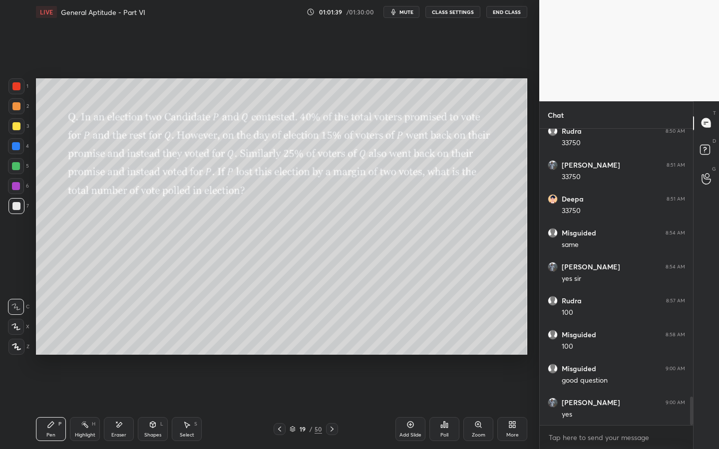
click at [334, 343] on icon at bounding box center [332, 429] width 8 height 8
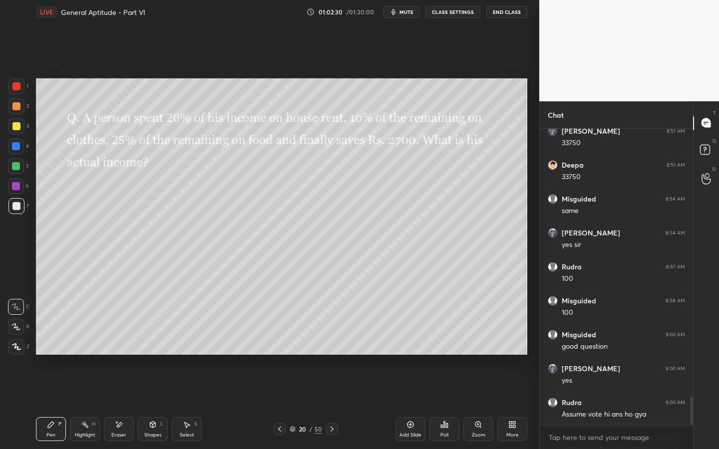
drag, startPoint x: 404, startPoint y: 10, endPoint x: 404, endPoint y: 400, distance: 390.0
click at [404, 10] on span "mute" at bounding box center [406, 11] width 14 height 7
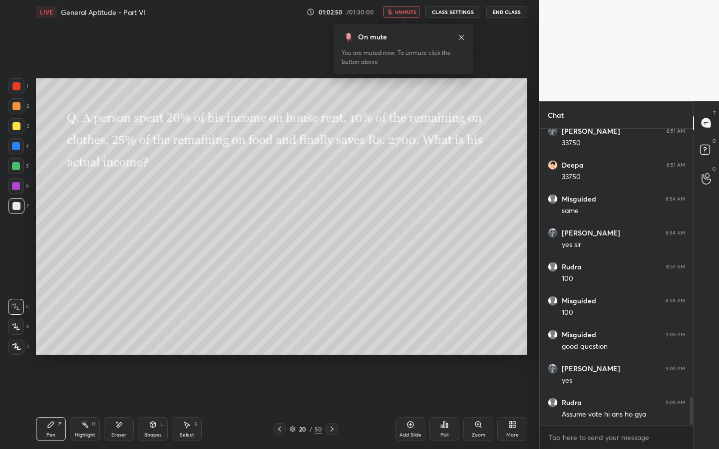
scroll to position [2852, 0]
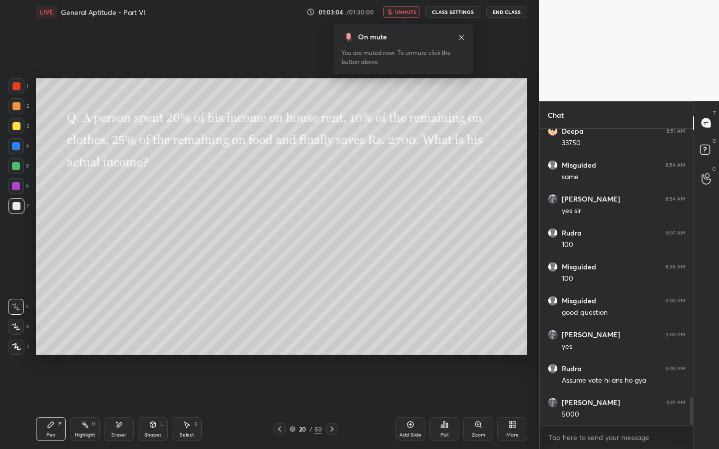
click at [404, 10] on span "unmute" at bounding box center [405, 11] width 21 height 7
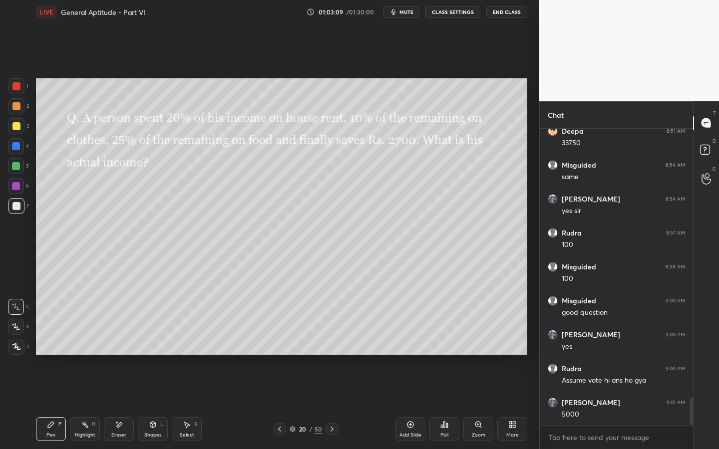
scroll to position [2886, 0]
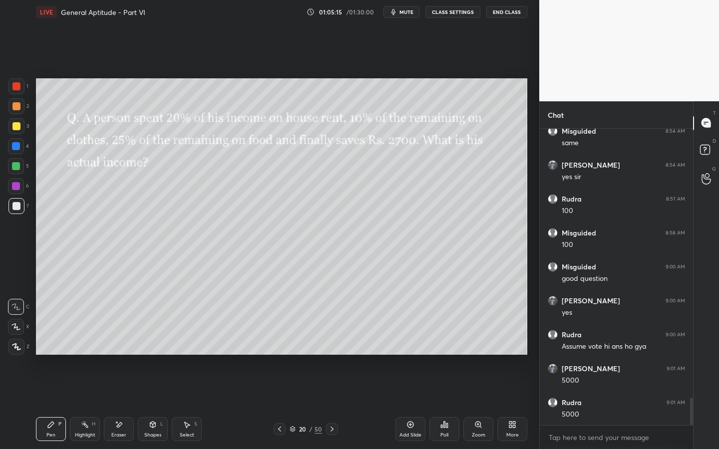
click at [16, 125] on div at bounding box center [16, 126] width 8 height 8
click at [120, 343] on icon at bounding box center [119, 425] width 8 height 8
click at [53, 343] on icon at bounding box center [51, 425] width 8 height 8
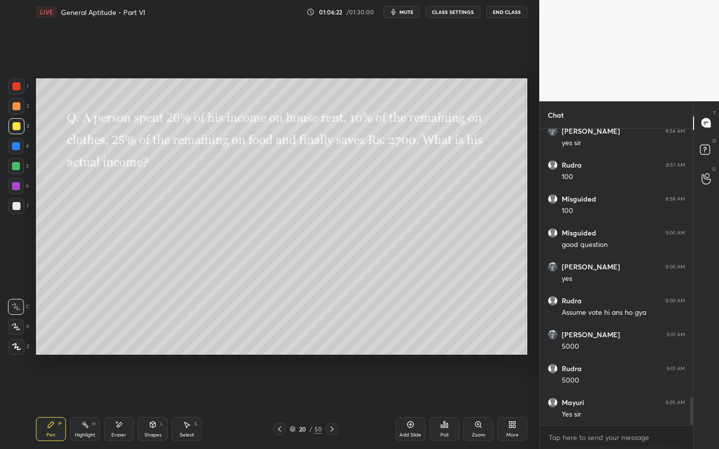
click at [407, 13] on button "mute" at bounding box center [402, 12] width 36 height 12
click at [332, 343] on icon at bounding box center [332, 429] width 8 height 8
click at [410, 13] on span "unmute" at bounding box center [405, 11] width 21 height 7
drag, startPoint x: 326, startPoint y: 427, endPoint x: 330, endPoint y: 423, distance: 5.3
click at [328, 343] on icon at bounding box center [332, 429] width 8 height 8
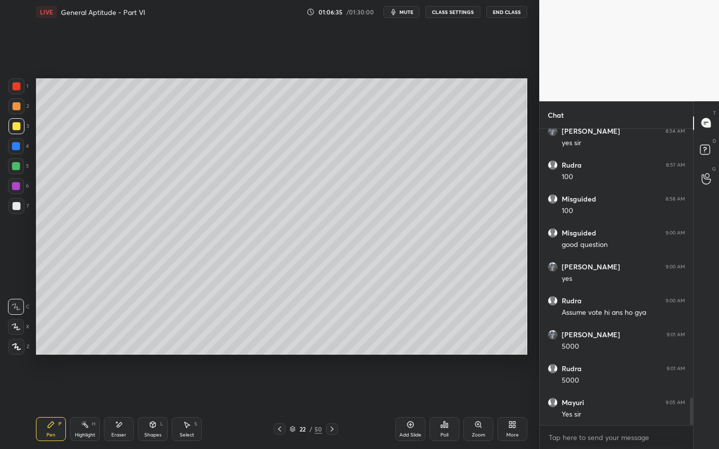
click at [334, 343] on icon at bounding box center [332, 429] width 8 height 8
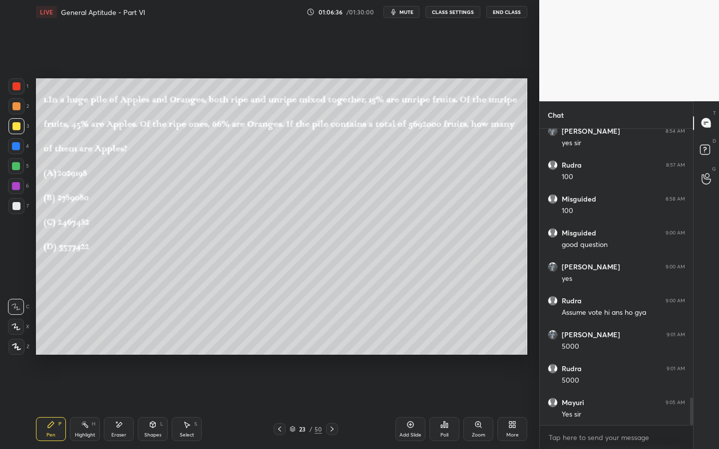
click at [331, 343] on icon at bounding box center [332, 429] width 8 height 8
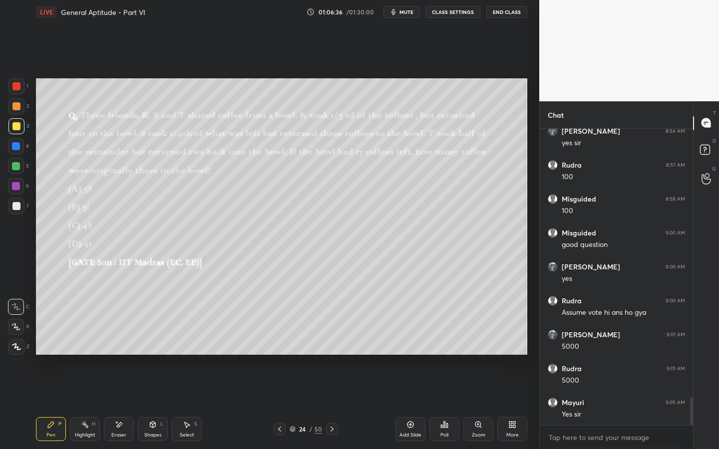
click at [333, 343] on div "Pen P Highlight H Eraser Shapes L Select S 24 / 50 Add Slide Poll Zoom More" at bounding box center [281, 429] width 491 height 40
click at [337, 343] on div at bounding box center [332, 429] width 12 height 12
click at [335, 343] on icon at bounding box center [332, 429] width 8 height 8
click at [336, 343] on div at bounding box center [332, 429] width 12 height 12
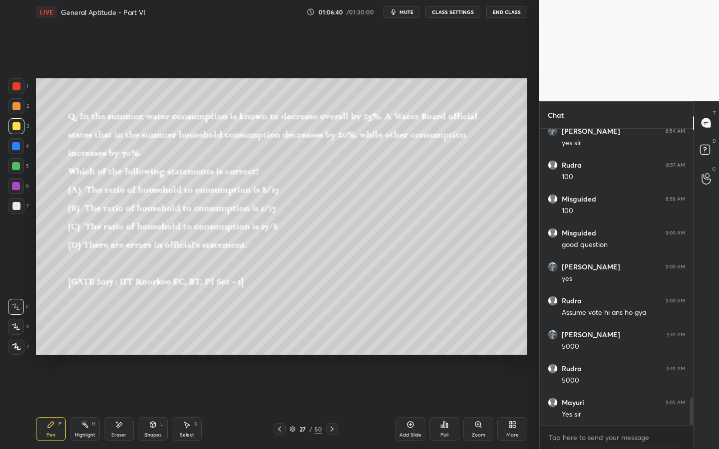
click at [333, 343] on div at bounding box center [332, 429] width 12 height 12
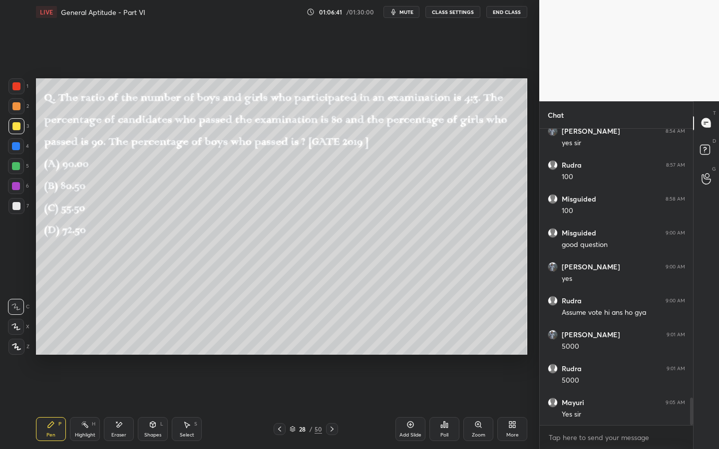
click at [335, 343] on icon at bounding box center [332, 429] width 8 height 8
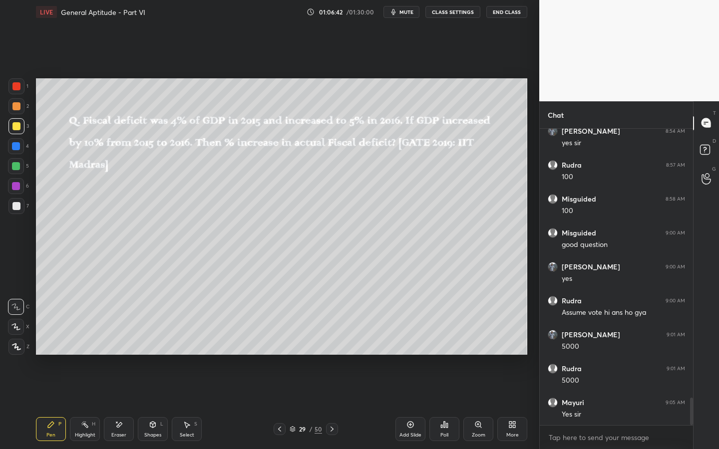
click at [335, 343] on icon at bounding box center [332, 429] width 8 height 8
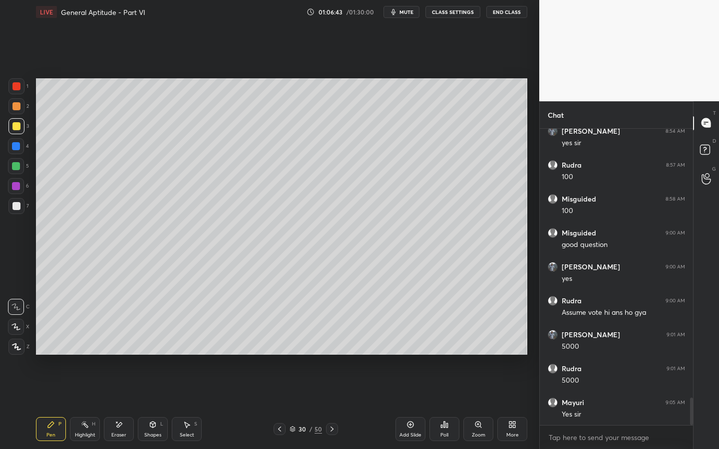
click at [334, 343] on icon at bounding box center [332, 429] width 8 height 8
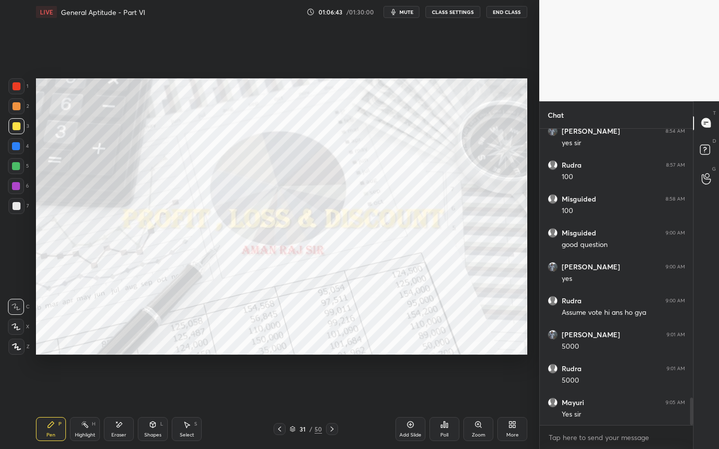
click at [333, 343] on icon at bounding box center [332, 429] width 8 height 8
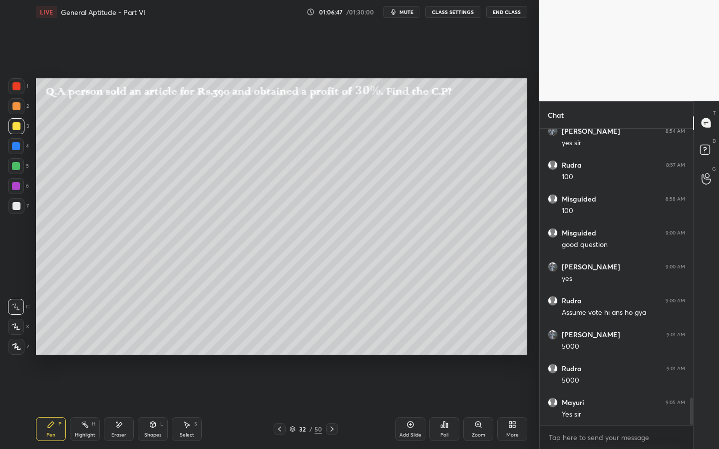
click at [411, 13] on span "mute" at bounding box center [406, 11] width 14 height 7
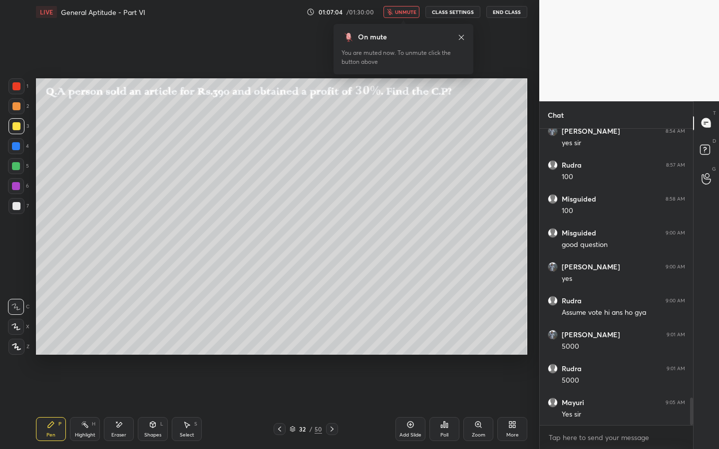
scroll to position [2954, 0]
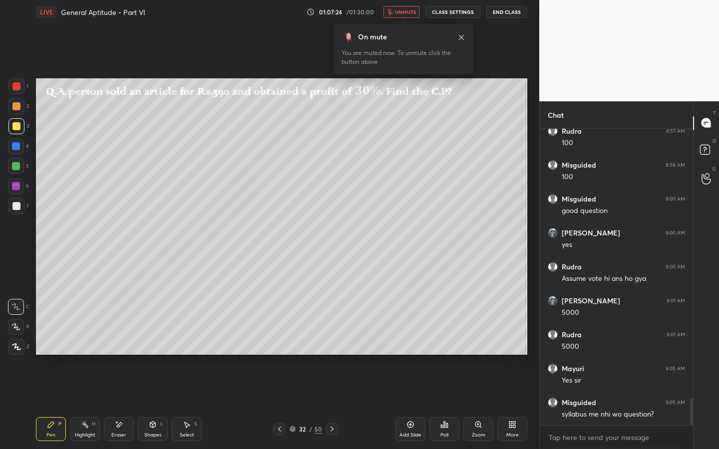
click at [411, 10] on span "unmute" at bounding box center [405, 11] width 21 height 7
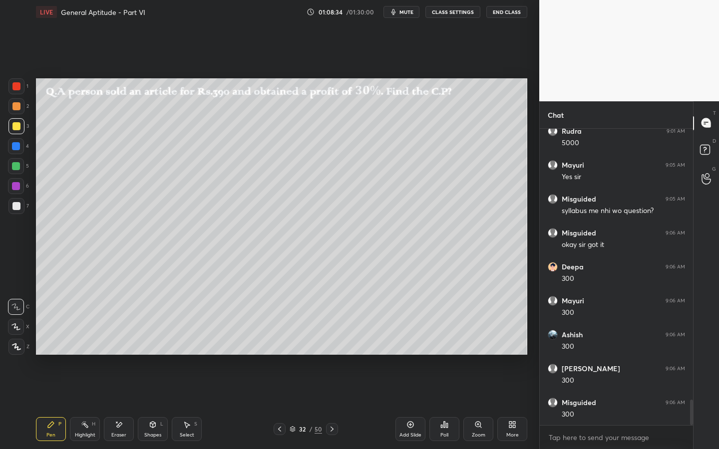
scroll to position [3191, 0]
click at [410, 11] on span "mute" at bounding box center [406, 11] width 14 height 7
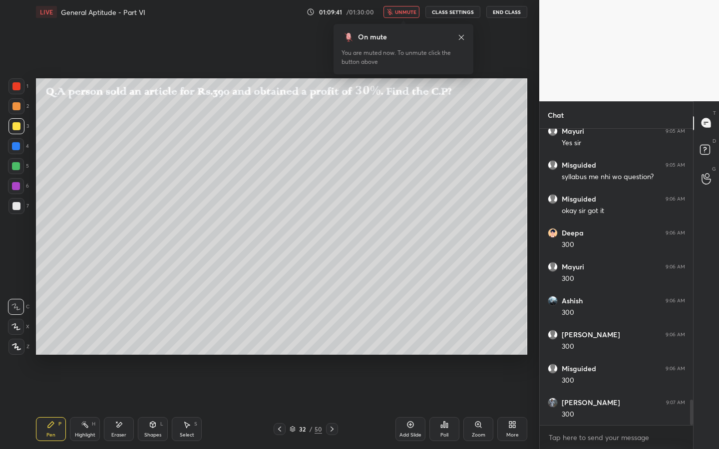
click at [414, 12] on span "unmute" at bounding box center [405, 11] width 21 height 7
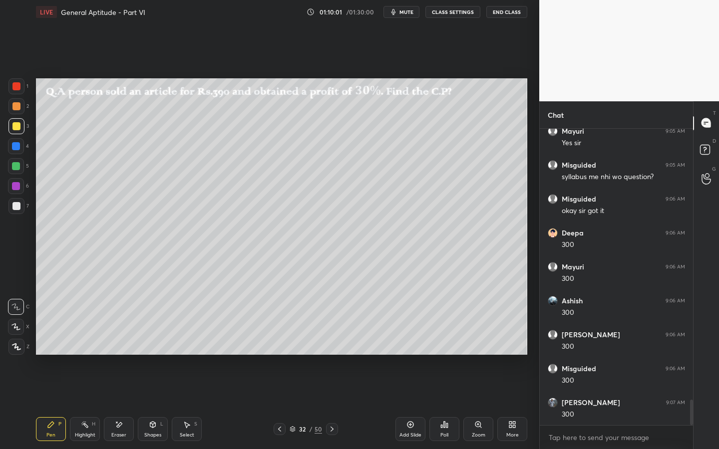
click at [119, 343] on icon at bounding box center [119, 425] width 8 height 8
click at [52, 343] on div "Pen" at bounding box center [50, 435] width 9 height 5
drag, startPoint x: 332, startPoint y: 430, endPoint x: 316, endPoint y: 407, distance: 28.1
click at [332, 343] on icon at bounding box center [332, 429] width 8 height 8
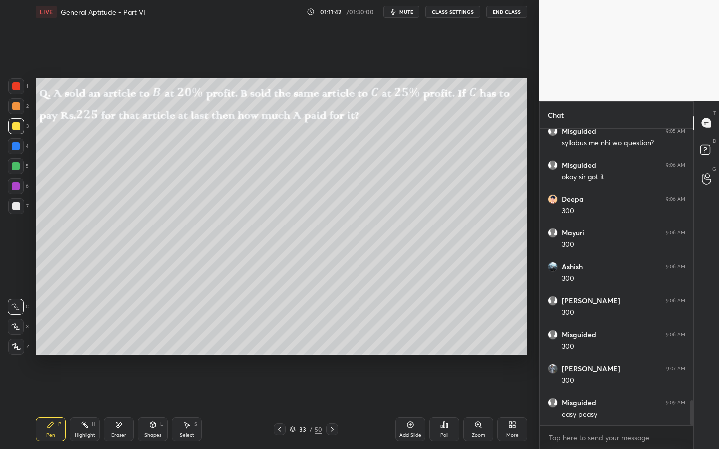
click at [401, 14] on button "mute" at bounding box center [402, 12] width 36 height 12
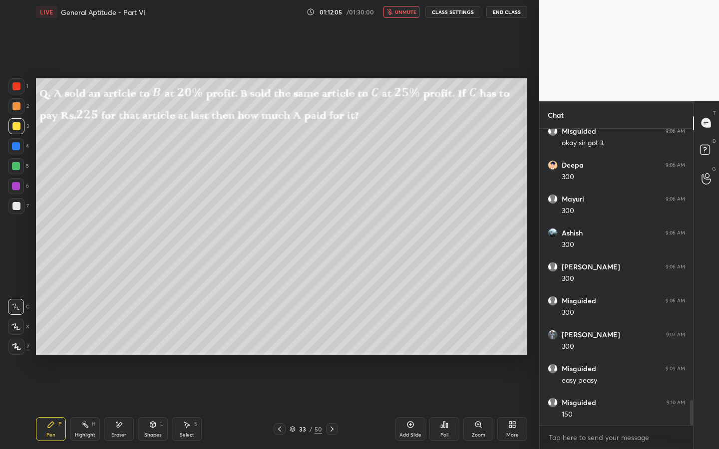
scroll to position [3293, 0]
click at [401, 13] on span "unmute" at bounding box center [405, 11] width 21 height 7
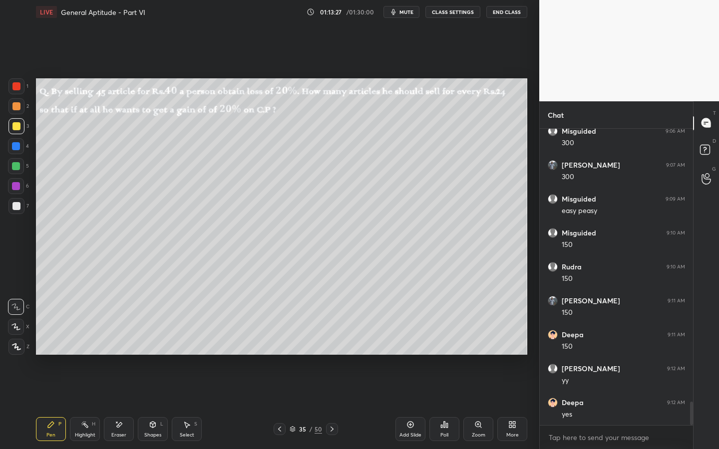
scroll to position [3463, 0]
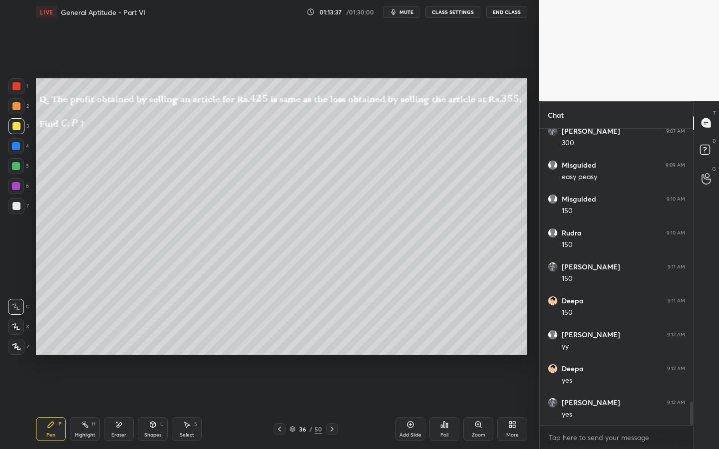
click at [406, 15] on span "mute" at bounding box center [406, 11] width 14 height 7
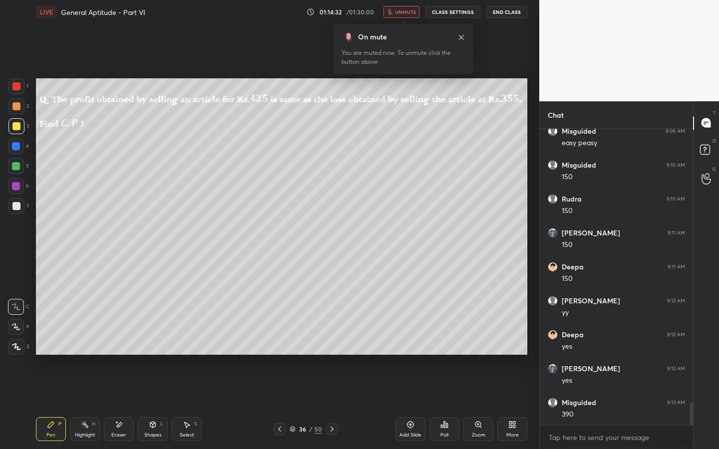
scroll to position [3531, 0]
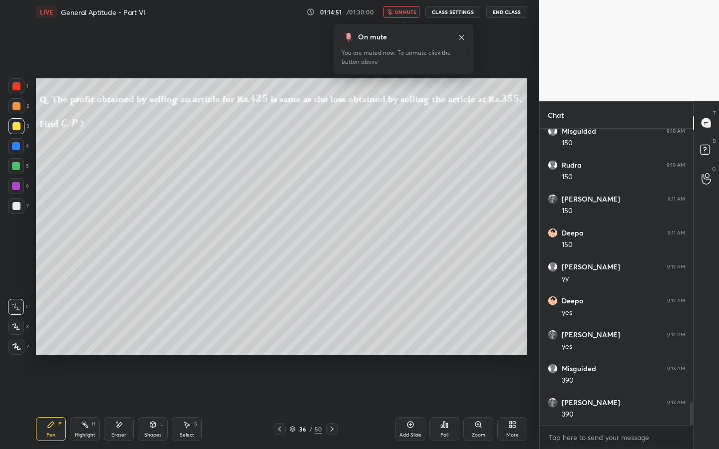
click at [407, 10] on span "unmute" at bounding box center [405, 11] width 21 height 7
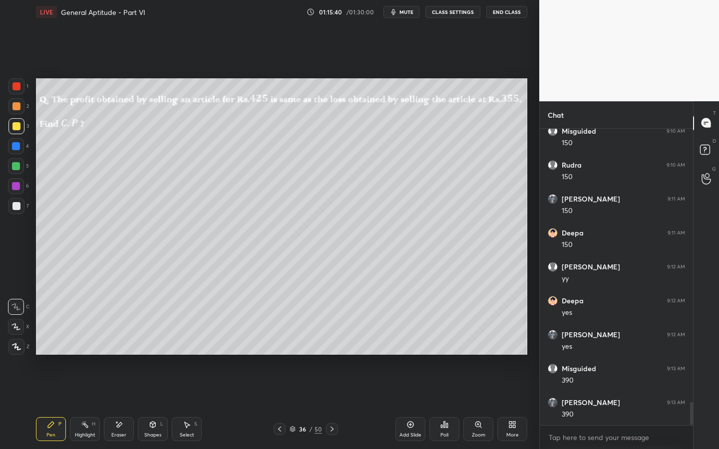
click at [330, 343] on div at bounding box center [332, 429] width 12 height 12
click at [484, 16] on div "01:15:45 / 01:30:00 mute CLASS SETTINGS End Class" at bounding box center [417, 12] width 221 height 12
click at [405, 13] on span "mute" at bounding box center [406, 11] width 14 height 7
click at [414, 11] on span "unmute" at bounding box center [405, 11] width 21 height 7
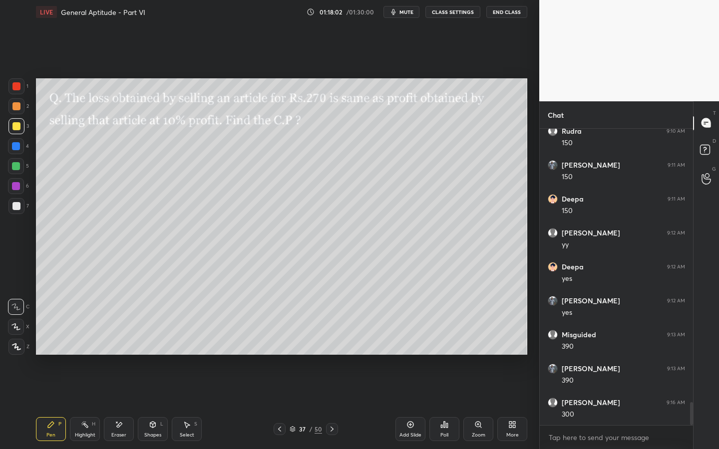
scroll to position [3599, 0]
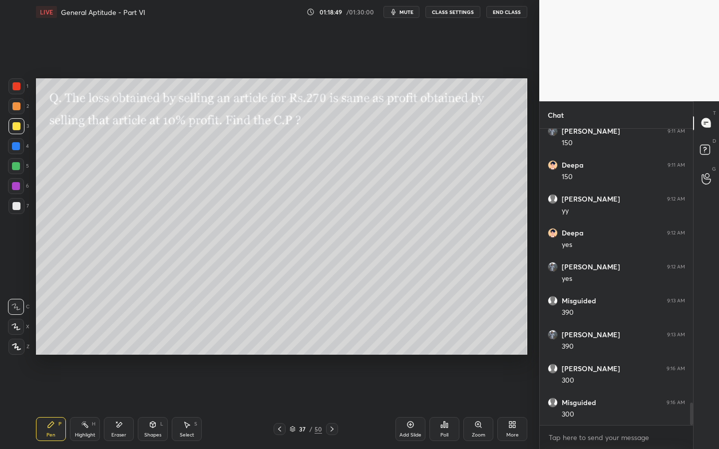
click at [279, 343] on div at bounding box center [280, 429] width 12 height 12
click at [329, 343] on icon at bounding box center [332, 429] width 8 height 8
click at [444, 343] on icon at bounding box center [444, 425] width 8 height 8
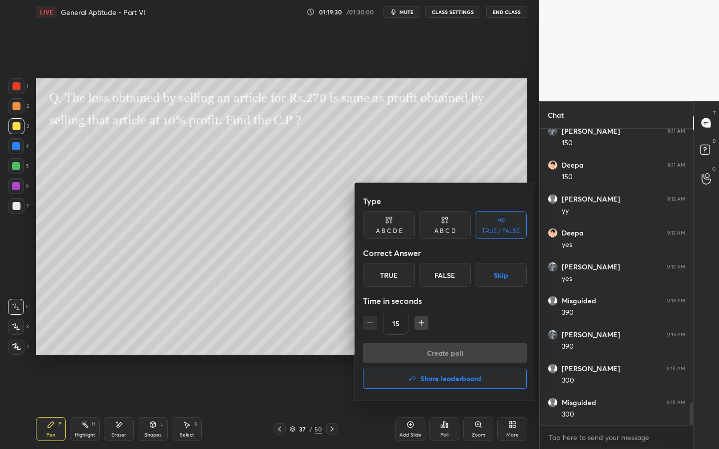
click at [390, 279] on div "True" at bounding box center [389, 275] width 52 height 24
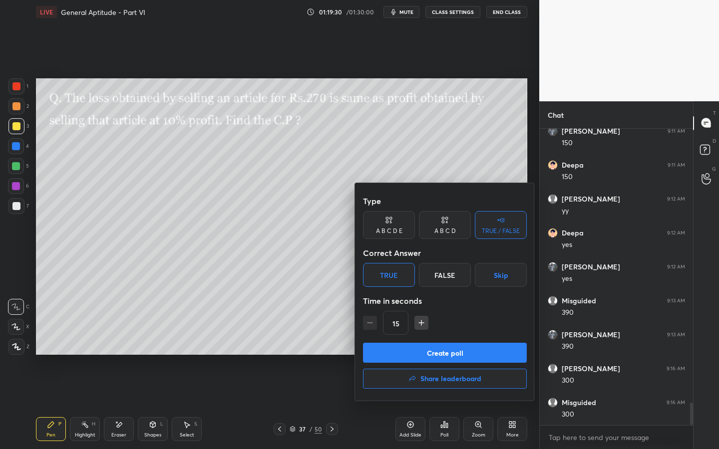
drag, startPoint x: 400, startPoint y: 349, endPoint x: 406, endPoint y: 343, distance: 7.8
click at [400, 343] on button "Create poll" at bounding box center [445, 353] width 164 height 20
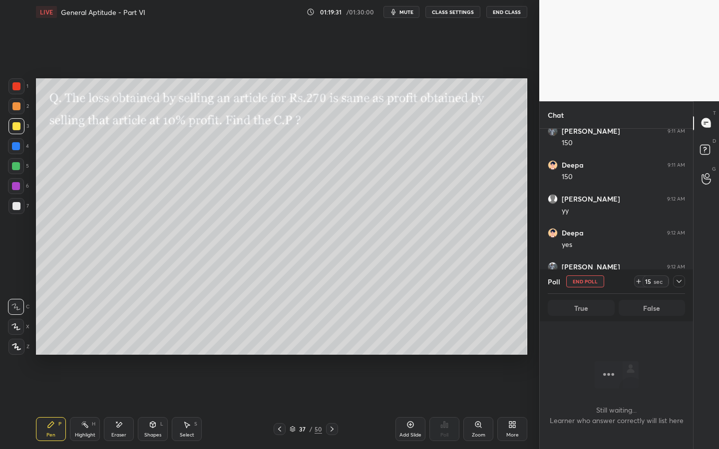
scroll to position [3, 3]
click at [642, 278] on icon at bounding box center [639, 282] width 8 height 8
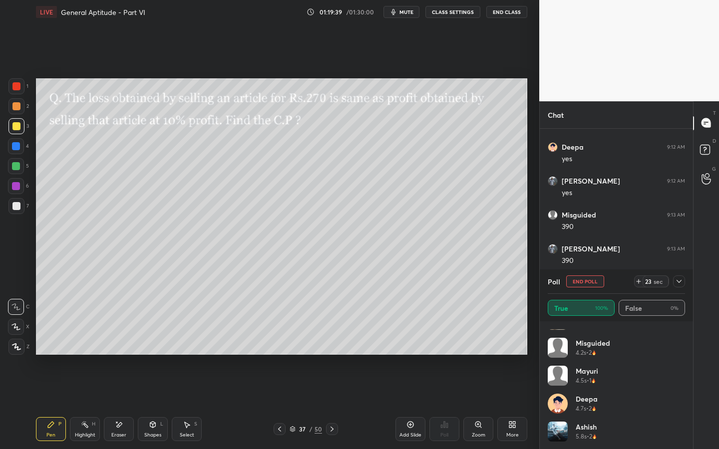
scroll to position [3719, 0]
click at [679, 343] on div "Deepa 4.7s • 2" at bounding box center [616, 407] width 137 height 28
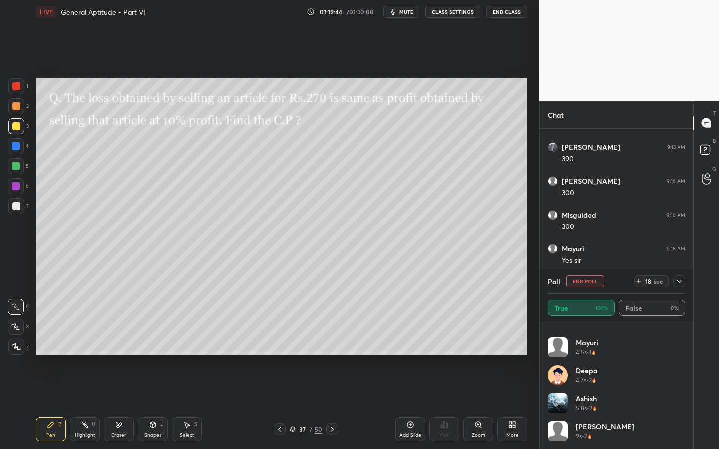
click at [682, 284] on icon at bounding box center [679, 282] width 8 height 8
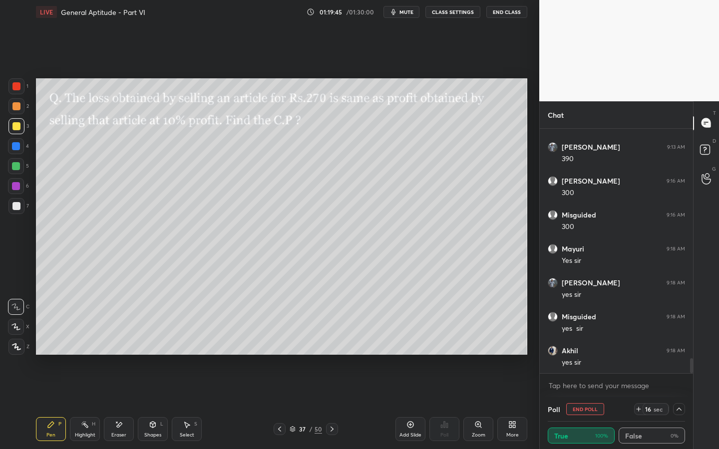
scroll to position [3821, 0]
click at [333, 343] on icon at bounding box center [332, 429] width 8 height 8
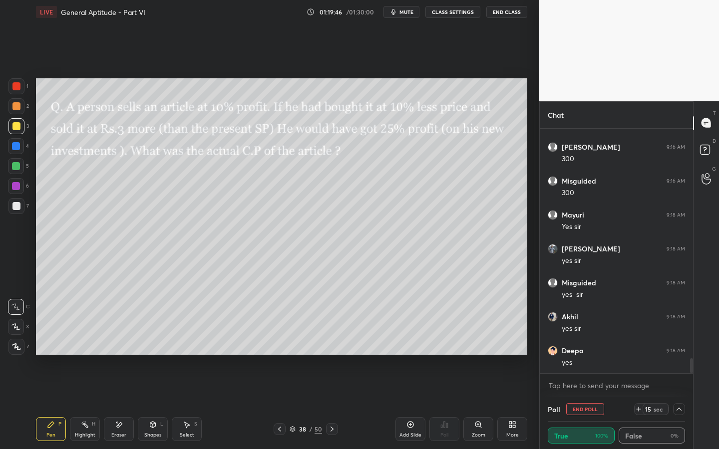
scroll to position [3854, 0]
click at [331, 343] on icon at bounding box center [332, 429] width 8 height 8
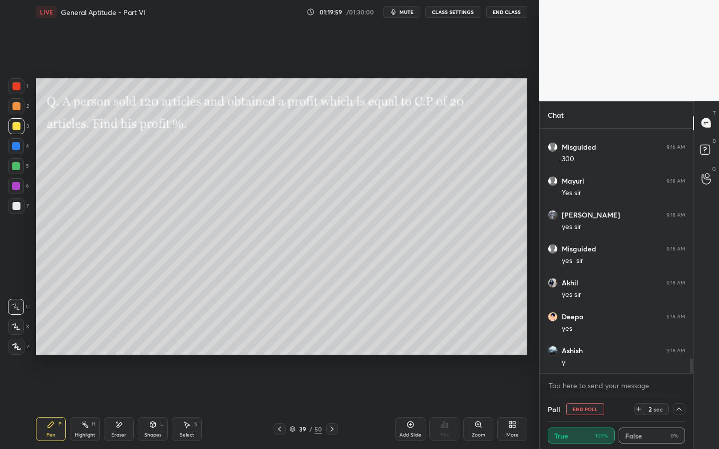
drag, startPoint x: 592, startPoint y: 407, endPoint x: 601, endPoint y: 406, distance: 9.5
click at [592, 343] on button "End Poll" at bounding box center [585, 409] width 38 height 12
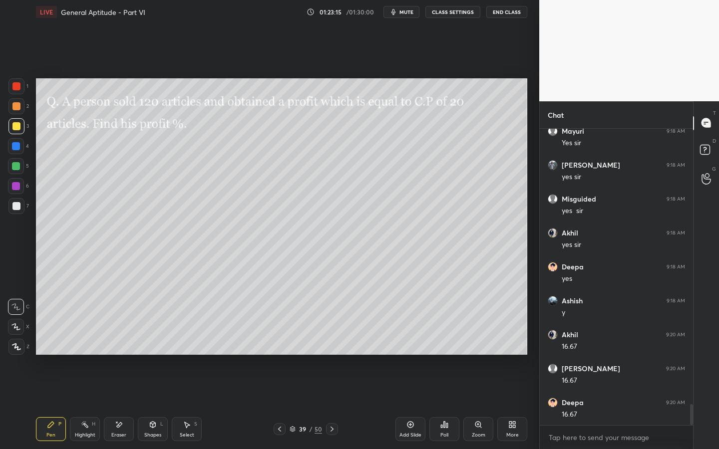
scroll to position [3938, 0]
click at [327, 343] on div at bounding box center [332, 429] width 12 height 12
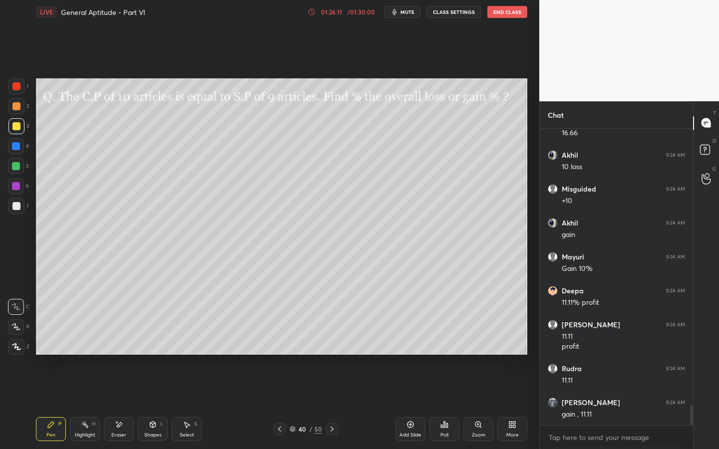
scroll to position [4254, 0]
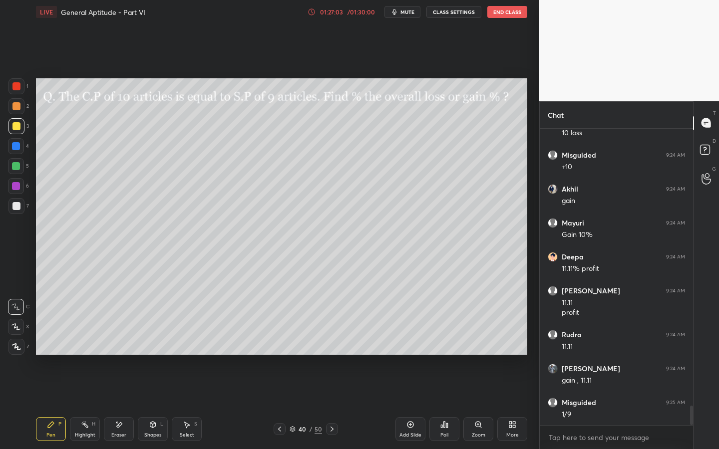
click at [331, 343] on icon at bounding box center [332, 429] width 3 height 5
click at [407, 13] on span "mute" at bounding box center [407, 11] width 14 height 7
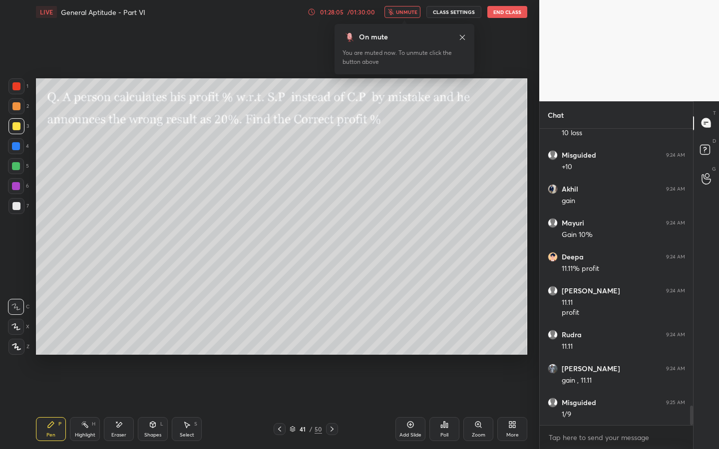
click at [465, 36] on icon at bounding box center [462, 37] width 8 height 8
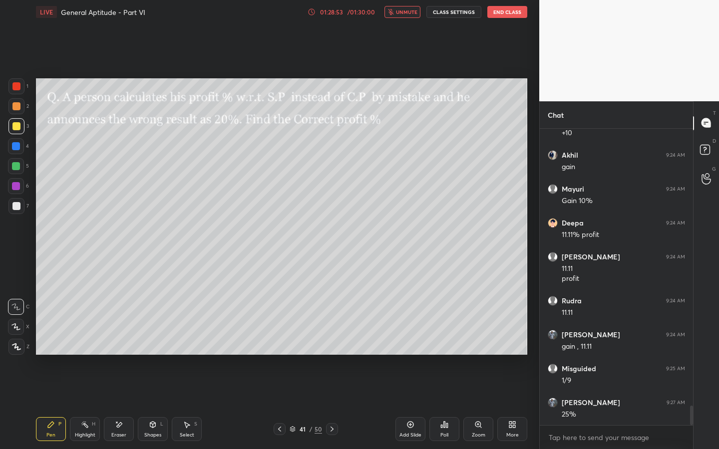
scroll to position [4322, 0]
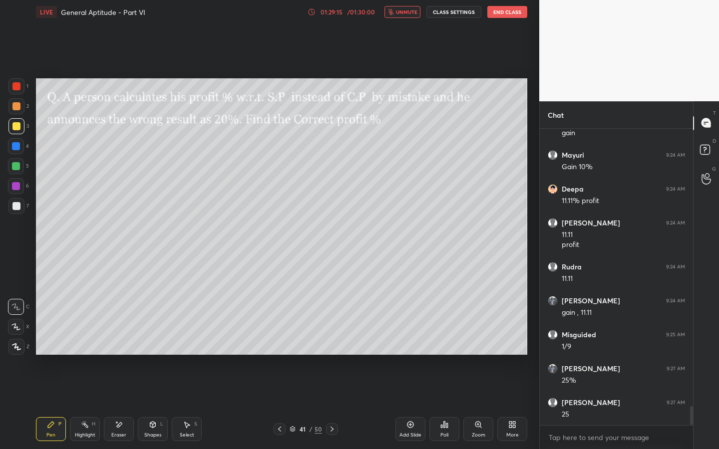
drag, startPoint x: 398, startPoint y: 15, endPoint x: 394, endPoint y: 19, distance: 5.6
click at [398, 15] on button "unmute" at bounding box center [403, 12] width 36 height 12
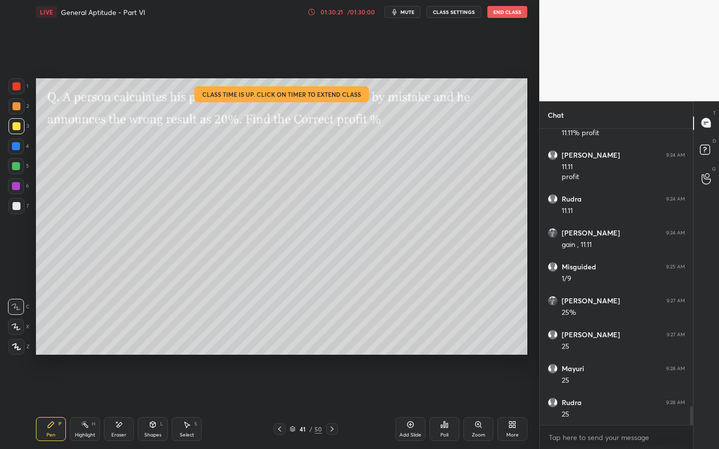
scroll to position [4426, 0]
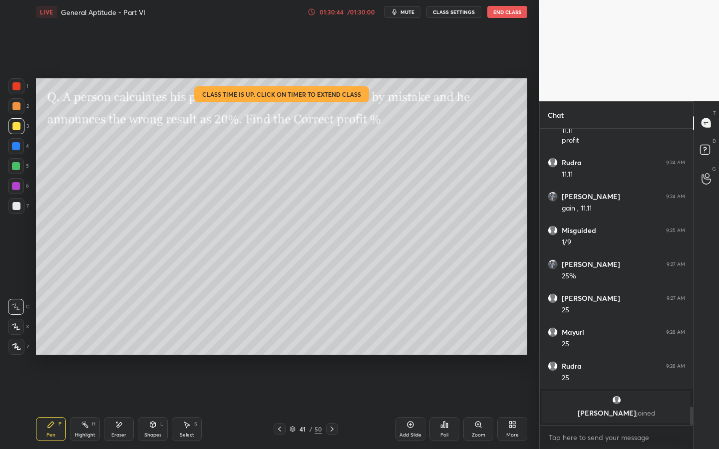
click at [332, 343] on icon at bounding box center [332, 429] width 8 height 8
click at [335, 343] on icon at bounding box center [332, 429] width 8 height 8
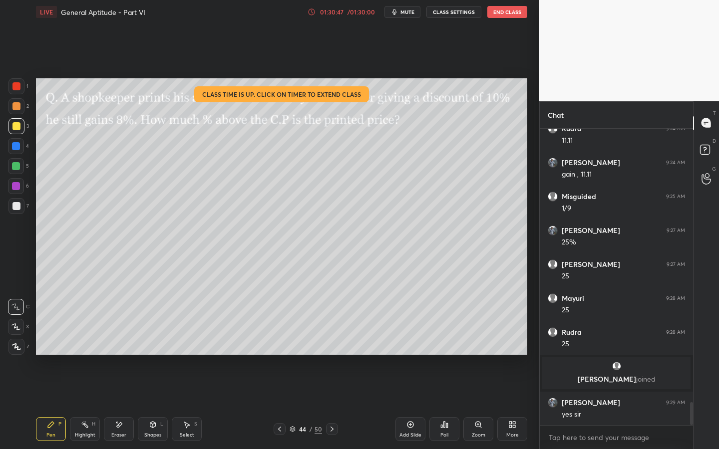
click at [333, 343] on icon at bounding box center [332, 429] width 8 height 8
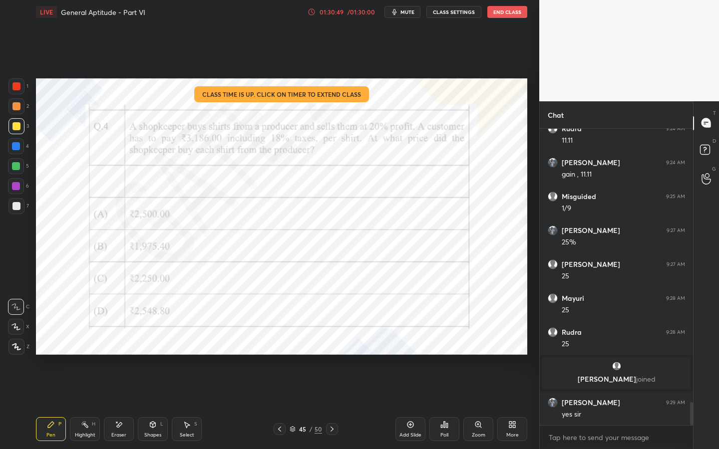
click at [280, 343] on icon at bounding box center [280, 429] width 8 height 8
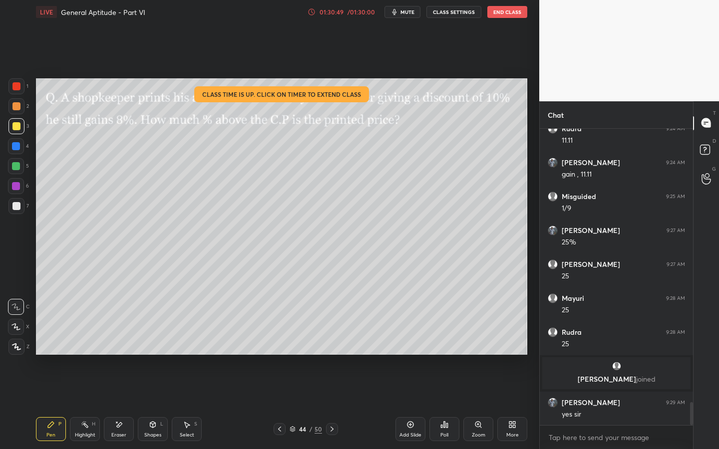
click at [281, 343] on icon at bounding box center [280, 429] width 8 height 8
click at [333, 343] on icon at bounding box center [332, 429] width 8 height 8
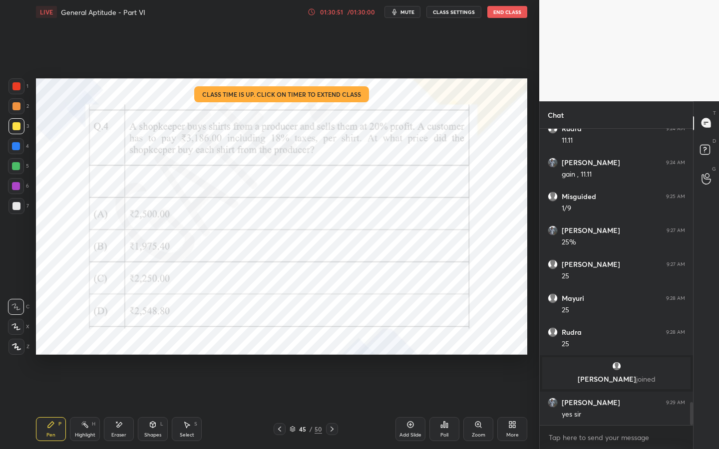
click at [333, 343] on icon at bounding box center [332, 429] width 8 height 8
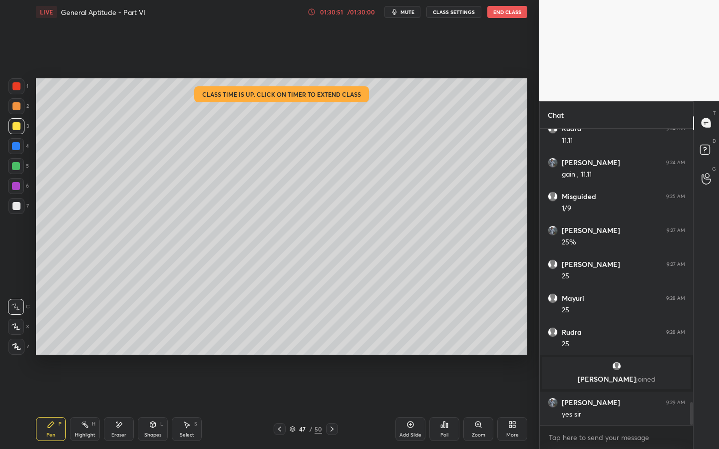
click at [333, 343] on icon at bounding box center [332, 429] width 8 height 8
click at [332, 343] on icon at bounding box center [332, 429] width 8 height 8
click at [337, 343] on div at bounding box center [332, 429] width 12 height 12
click at [339, 343] on div "50 / 50" at bounding box center [306, 429] width 180 height 12
click at [337, 343] on div "50 / 50" at bounding box center [306, 429] width 180 height 12
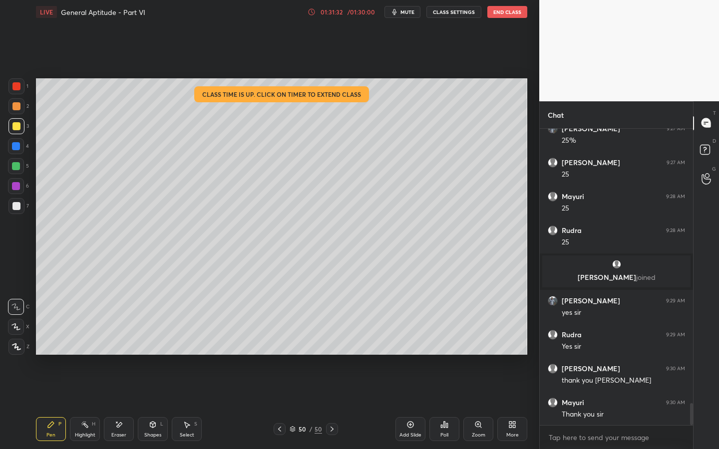
scroll to position [3787, 0]
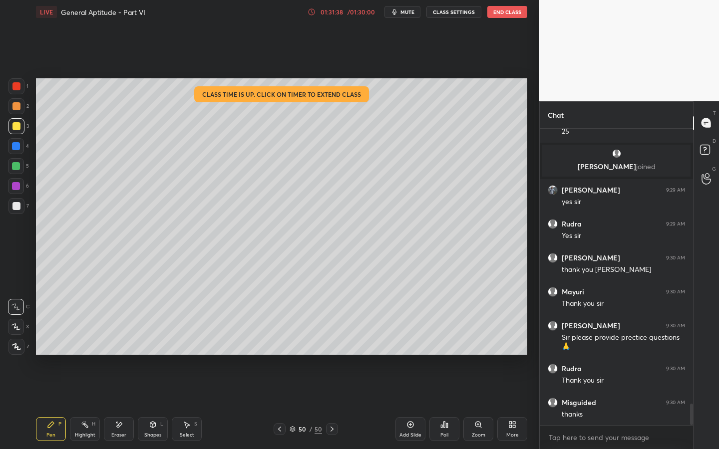
click at [502, 14] on button "End Class" at bounding box center [507, 12] width 40 height 12
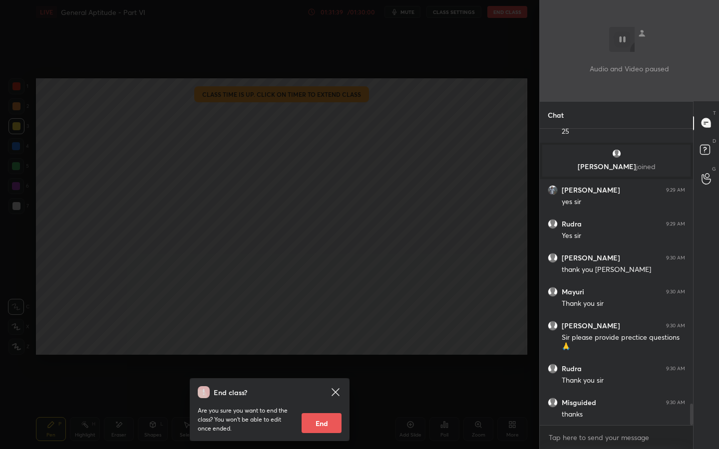
click at [319, 343] on button "End" at bounding box center [322, 423] width 40 height 20
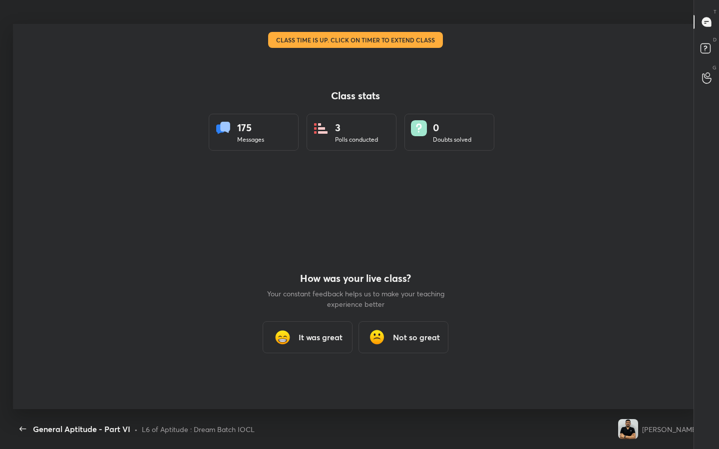
scroll to position [49550, 49224]
click at [320, 341] on h3 "It was great" at bounding box center [321, 338] width 44 height 12
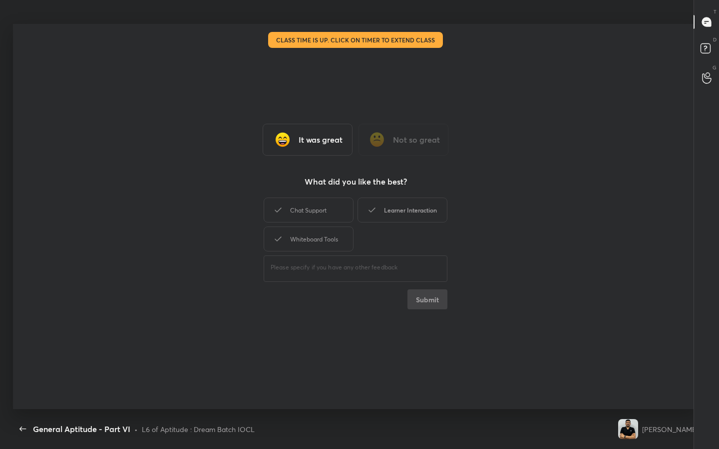
click at [410, 214] on div "Learner Interaction" at bounding box center [403, 210] width 90 height 25
click at [424, 296] on button "Submit" at bounding box center [427, 300] width 40 height 20
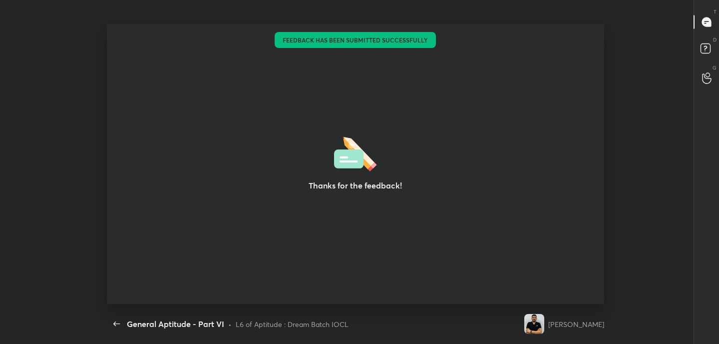
scroll to position [49655, 49224]
type textarea "x"
